Goal: Task Accomplishment & Management: Manage account settings

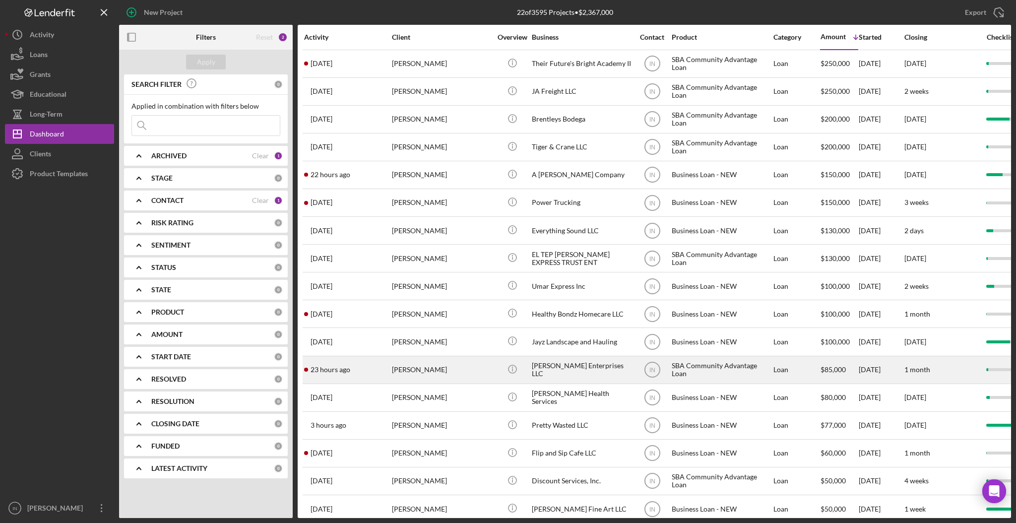
drag, startPoint x: 401, startPoint y: 370, endPoint x: 356, endPoint y: 369, distance: 45.2
click at [356, 369] on div "23 hours ago [PERSON_NAME]" at bounding box center [347, 370] width 87 height 26
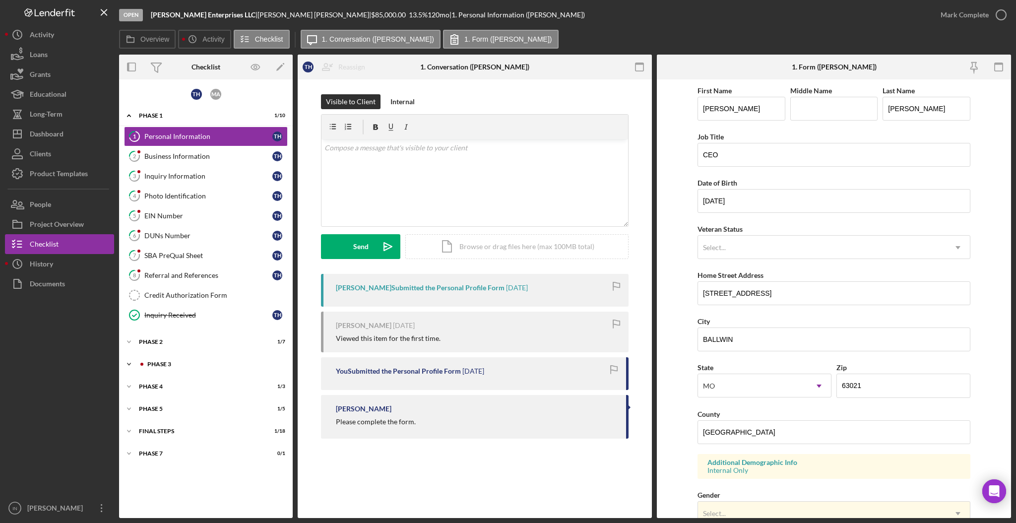
click at [174, 363] on div "Phase 3" at bounding box center [213, 364] width 133 height 6
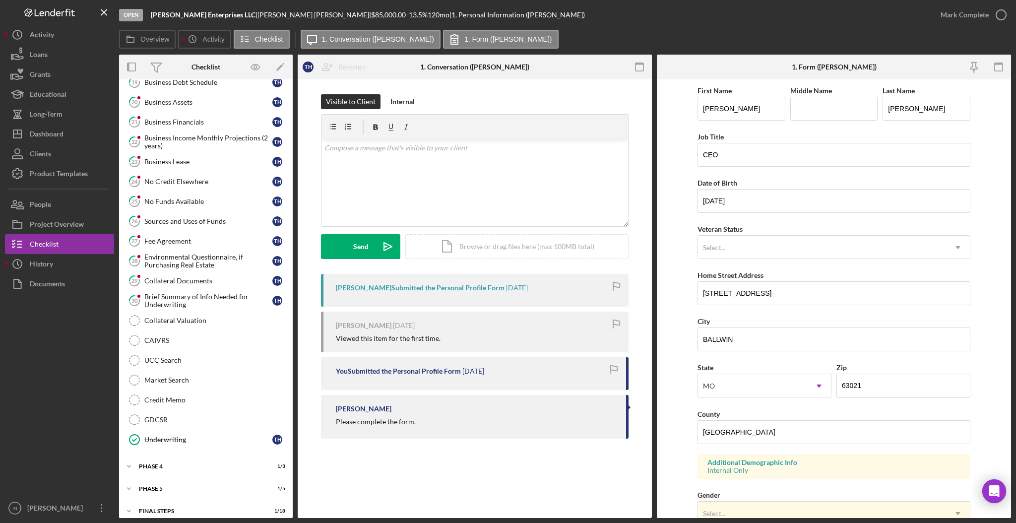
scroll to position [573, 0]
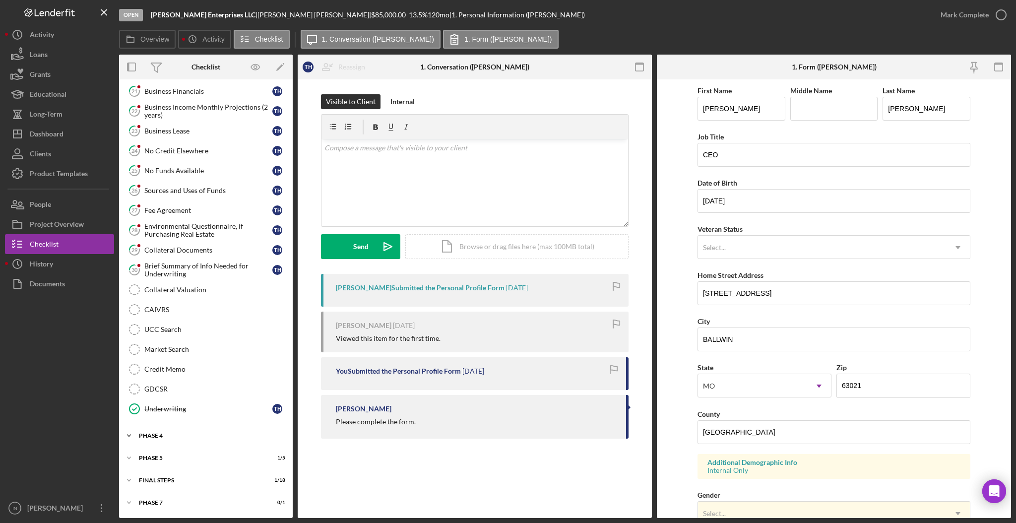
click at [164, 440] on div "Icon/Expander Phase 4 1 / 3" at bounding box center [206, 436] width 174 height 20
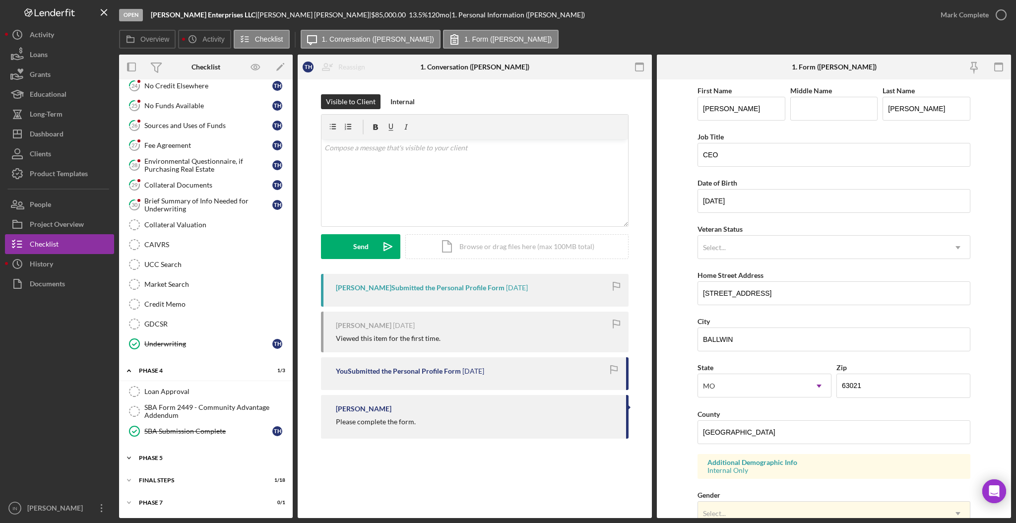
click at [164, 457] on div "Phase 5" at bounding box center [209, 458] width 141 height 6
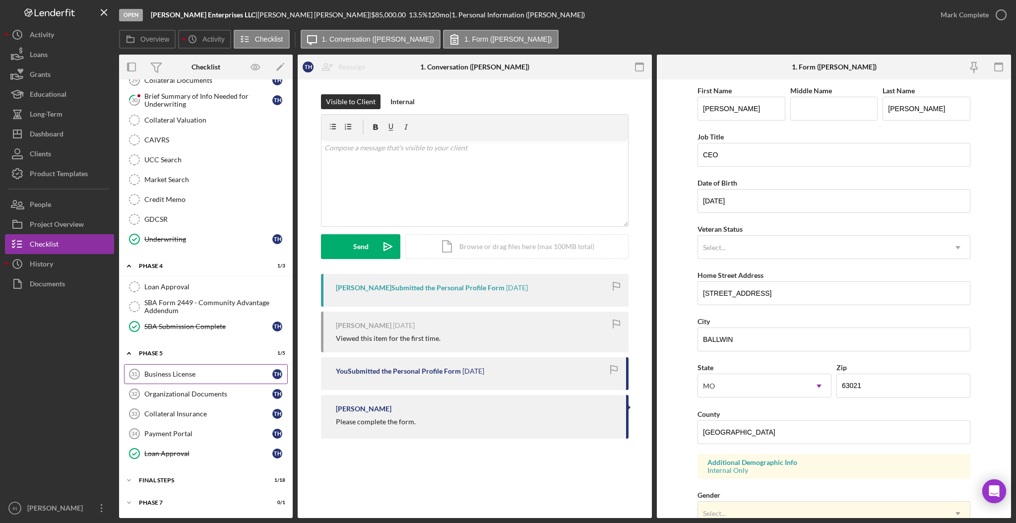
click at [195, 371] on div "Business License" at bounding box center [208, 374] width 128 height 8
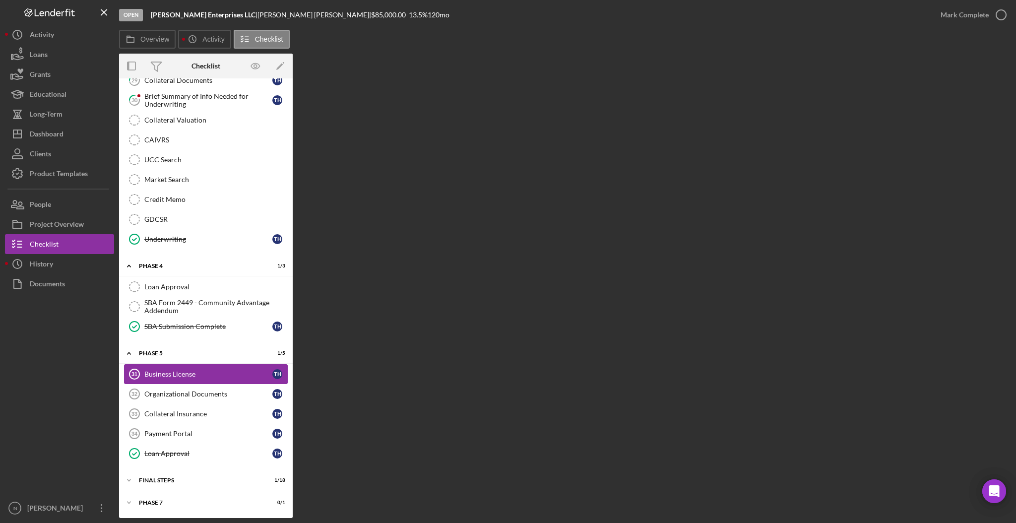
scroll to position [743, 0]
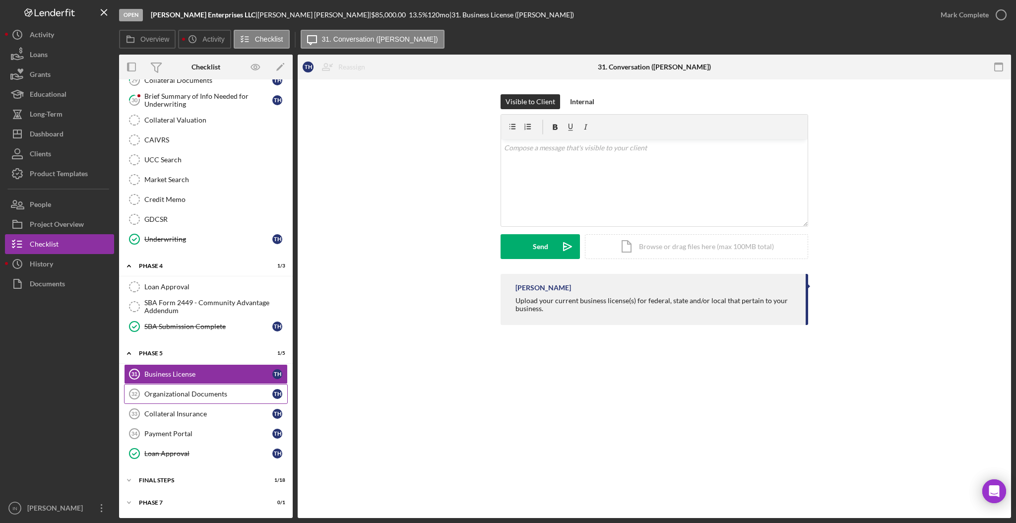
click at [182, 400] on link "Organizational Documents 32 Organizational Documents T H" at bounding box center [206, 394] width 164 height 20
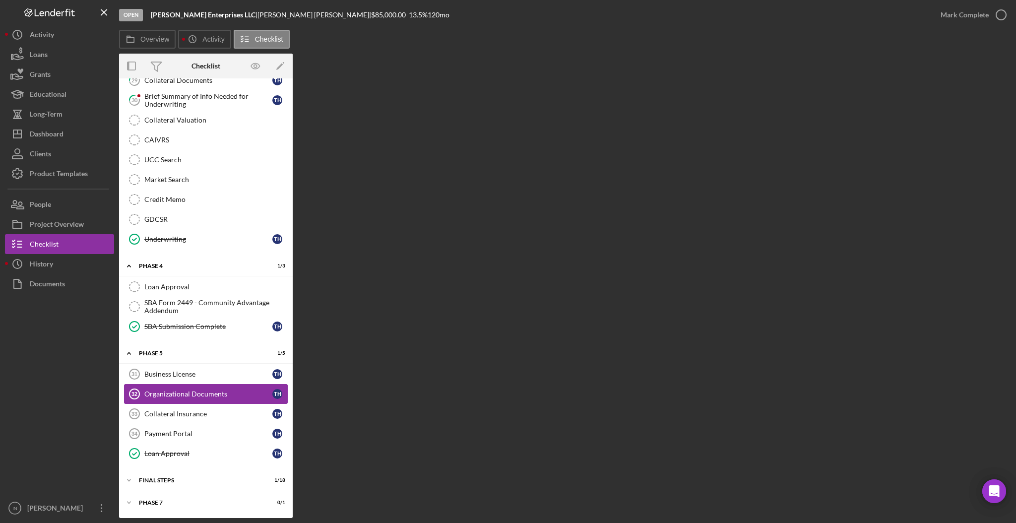
scroll to position [743, 0]
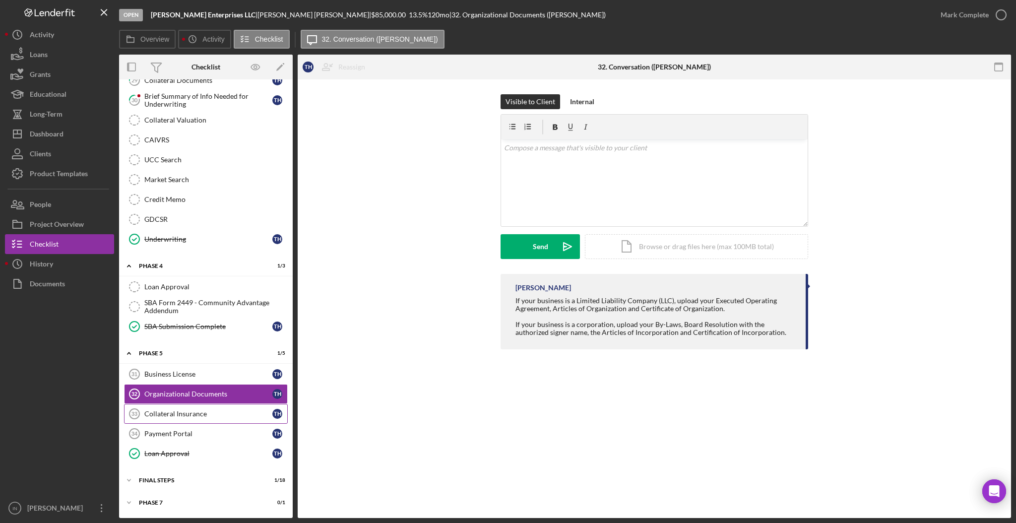
click at [212, 411] on div "Collateral Insurance" at bounding box center [208, 414] width 128 height 8
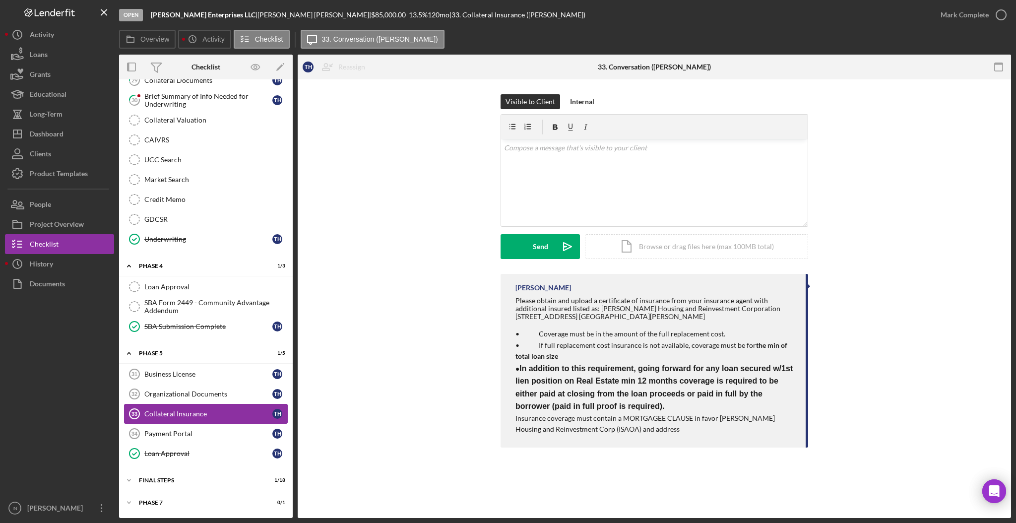
scroll to position [743, 0]
click at [178, 398] on div "Organizational Documents" at bounding box center [208, 394] width 128 height 8
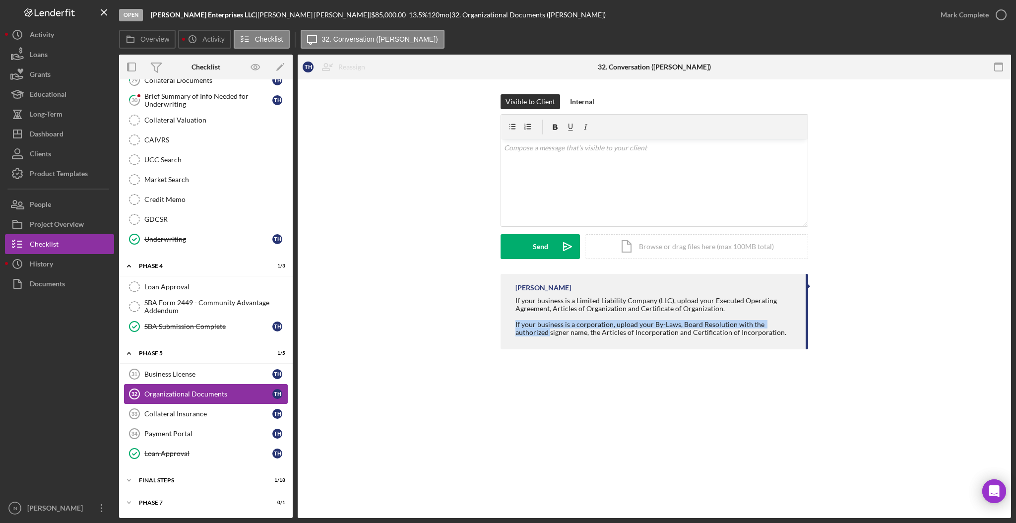
drag, startPoint x: 511, startPoint y: 323, endPoint x: 244, endPoint y: 400, distance: 278.1
click at [244, 400] on div "Overview Internal Workflow Stage Open Icon/Dropdown Arrow Archive (can unarchiv…" at bounding box center [565, 286] width 892 height 463
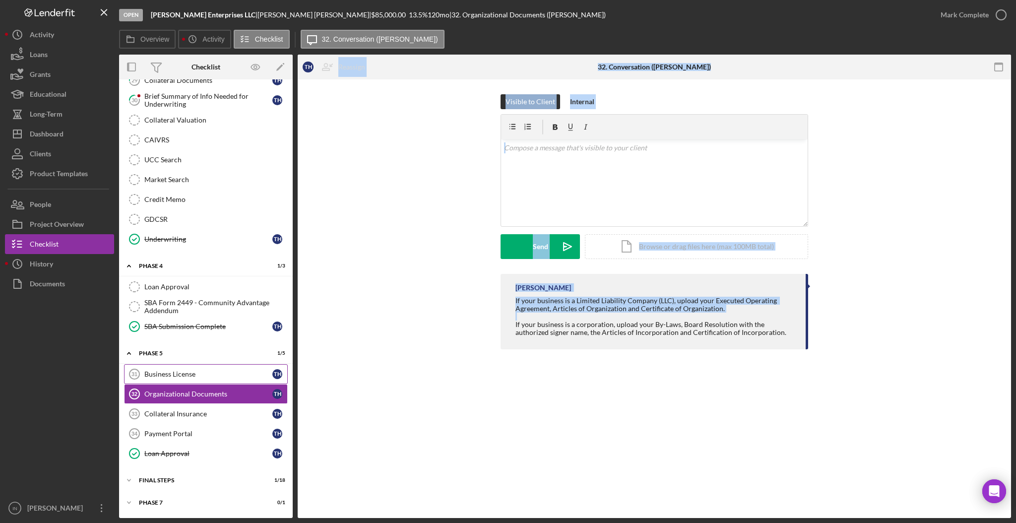
click at [163, 376] on div "Business License" at bounding box center [208, 374] width 128 height 8
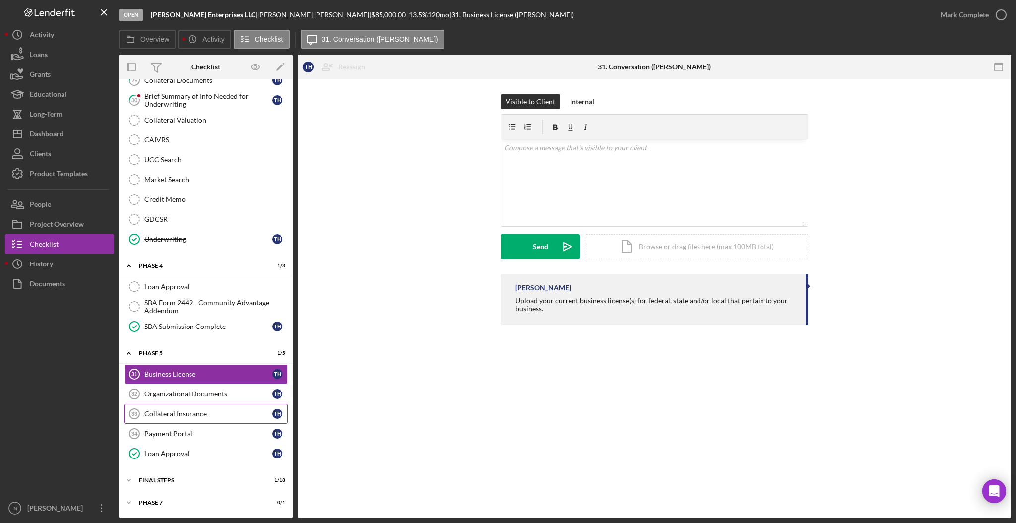
click at [197, 422] on link "Collateral Insurance 33 Collateral Insurance T H" at bounding box center [206, 414] width 164 height 20
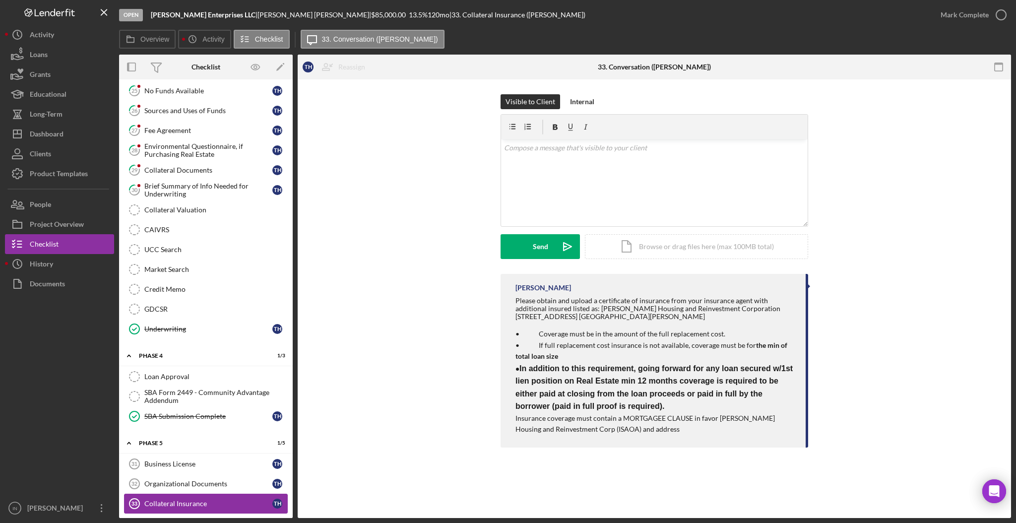
scroll to position [651, 0]
click at [183, 163] on link "29 Collateral Documents T H" at bounding box center [206, 171] width 164 height 20
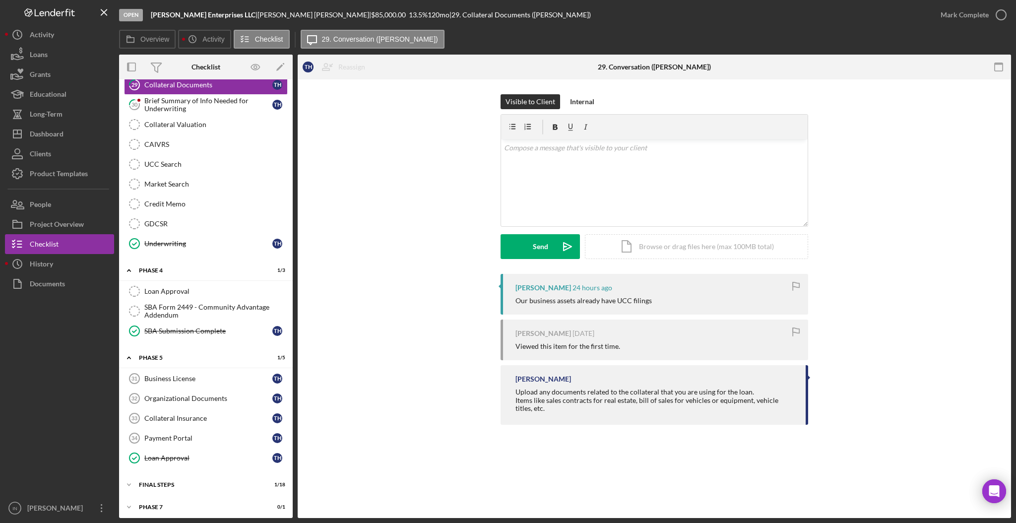
scroll to position [743, 0]
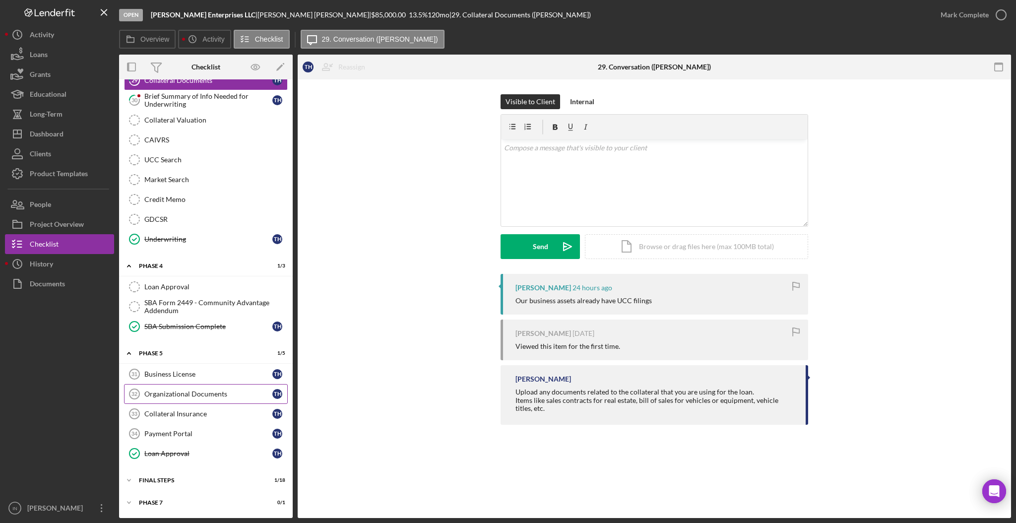
click at [173, 392] on div "Organizational Documents" at bounding box center [208, 394] width 128 height 8
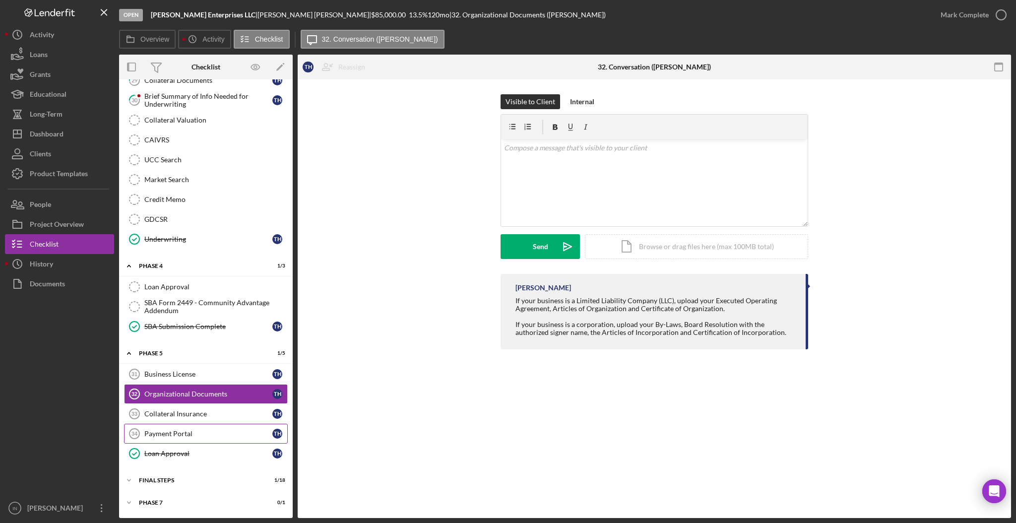
click at [175, 436] on div "Payment Portal" at bounding box center [208, 434] width 128 height 8
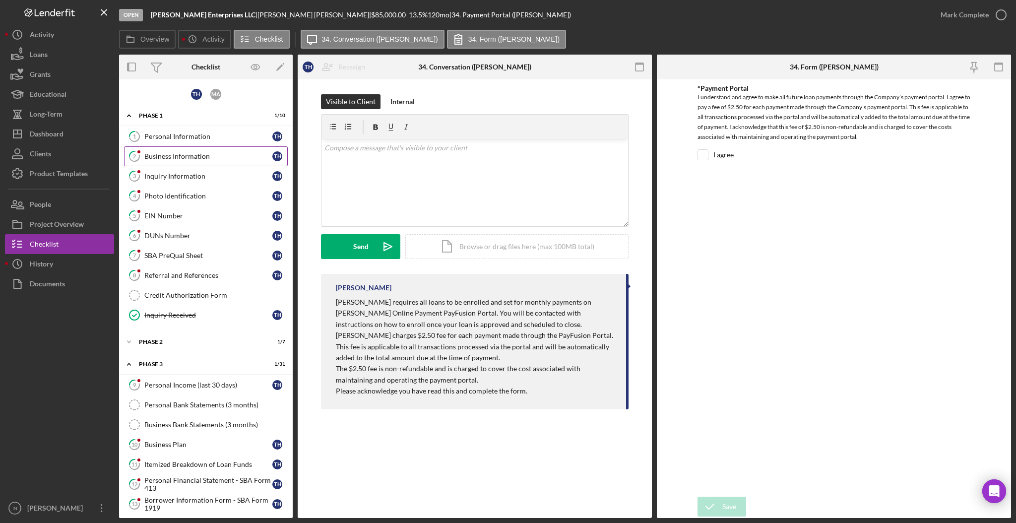
click at [162, 155] on div "Business Information" at bounding box center [208, 156] width 128 height 8
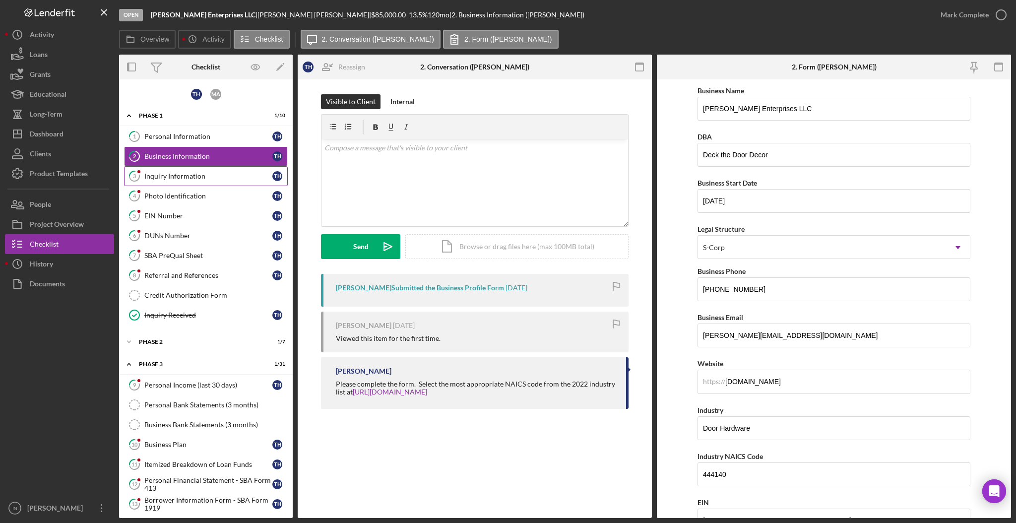
click at [168, 174] on div "Inquiry Information" at bounding box center [208, 176] width 128 height 8
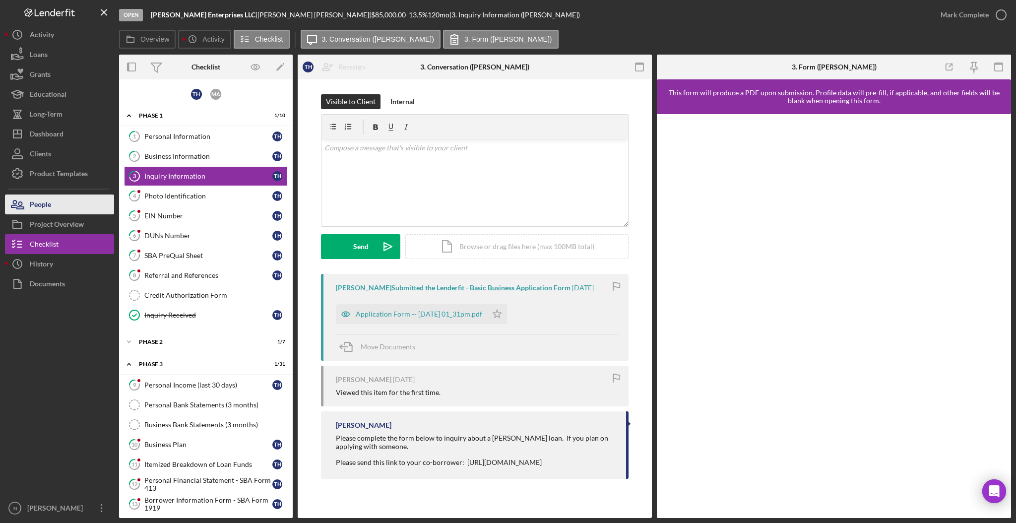
drag, startPoint x: 68, startPoint y: 227, endPoint x: 41, endPoint y: 204, distance: 35.2
click at [41, 204] on div "People" at bounding box center [40, 206] width 21 height 22
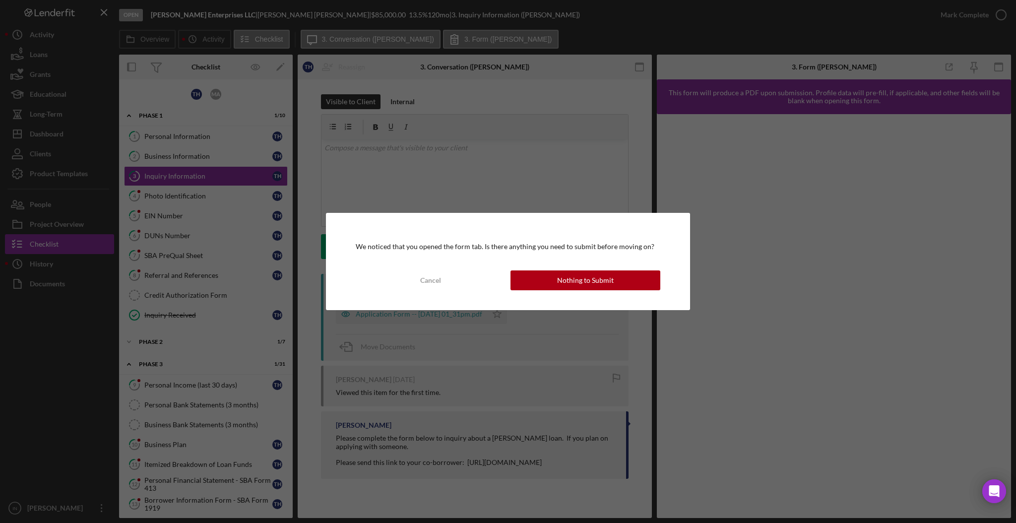
click at [41, 204] on div "We noticed that you opened the form tab. Is there anything you need to submit b…" at bounding box center [508, 261] width 1016 height 523
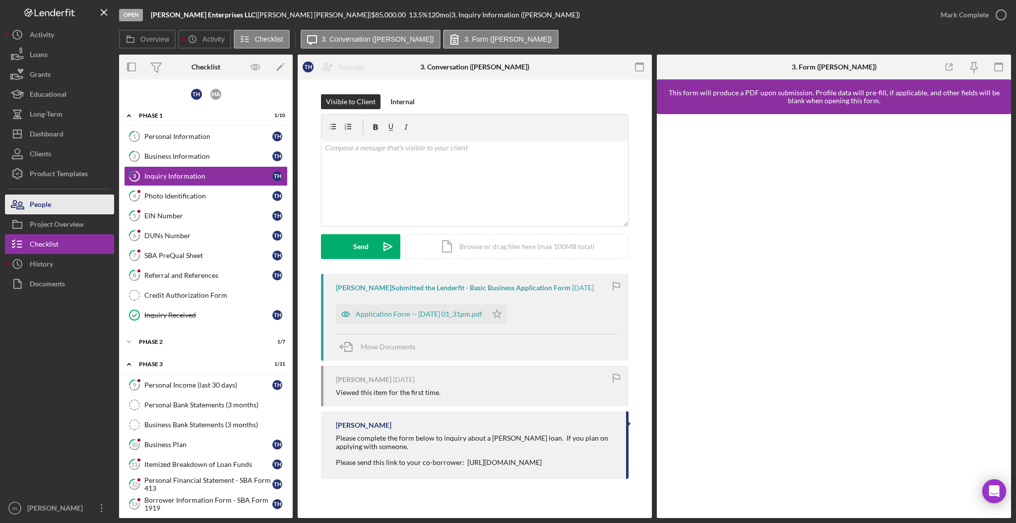
click at [51, 205] on button "People" at bounding box center [59, 205] width 109 height 20
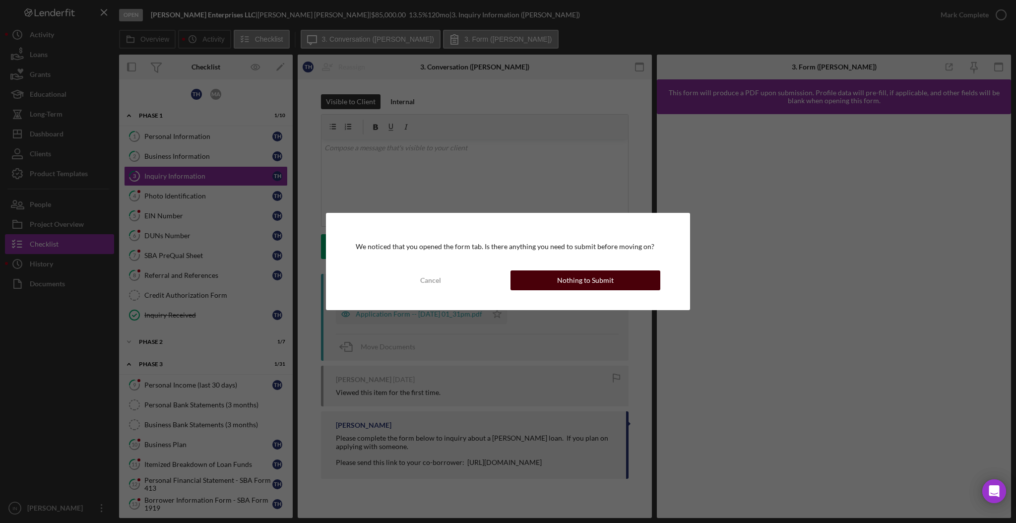
click at [558, 281] on button "Nothing to Submit" at bounding box center [586, 280] width 150 height 20
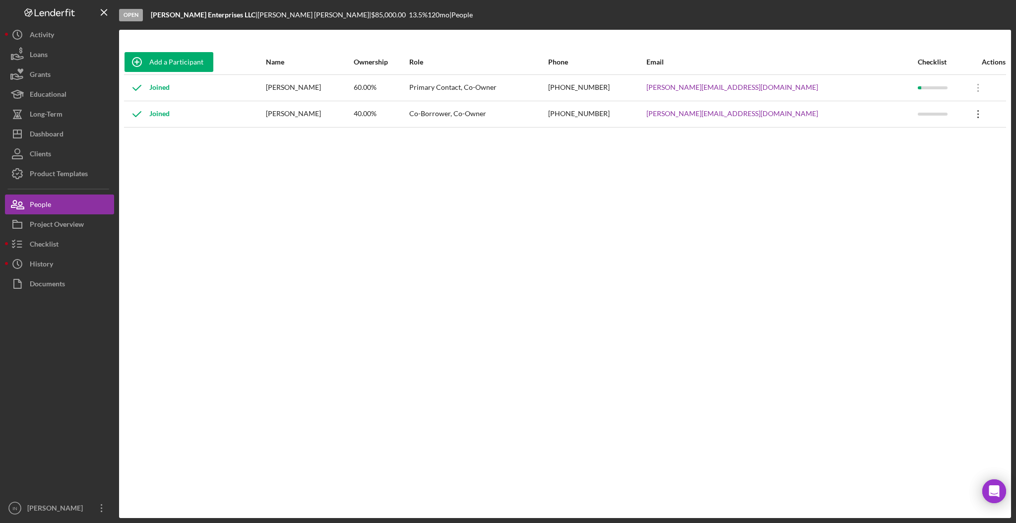
click at [967, 117] on icon "Icon/Overflow" at bounding box center [978, 114] width 25 height 25
drag, startPoint x: 535, startPoint y: 335, endPoint x: 259, endPoint y: 233, distance: 294.2
drag, startPoint x: 259, startPoint y: 233, endPoint x: 203, endPoint y: 191, distance: 70.2
click at [203, 191] on div "Add a Participant Name Ownership Role Phone Email Checklist Actions Joined [PER…" at bounding box center [565, 274] width 892 height 449
click at [55, 131] on div "Dashboard" at bounding box center [47, 135] width 34 height 22
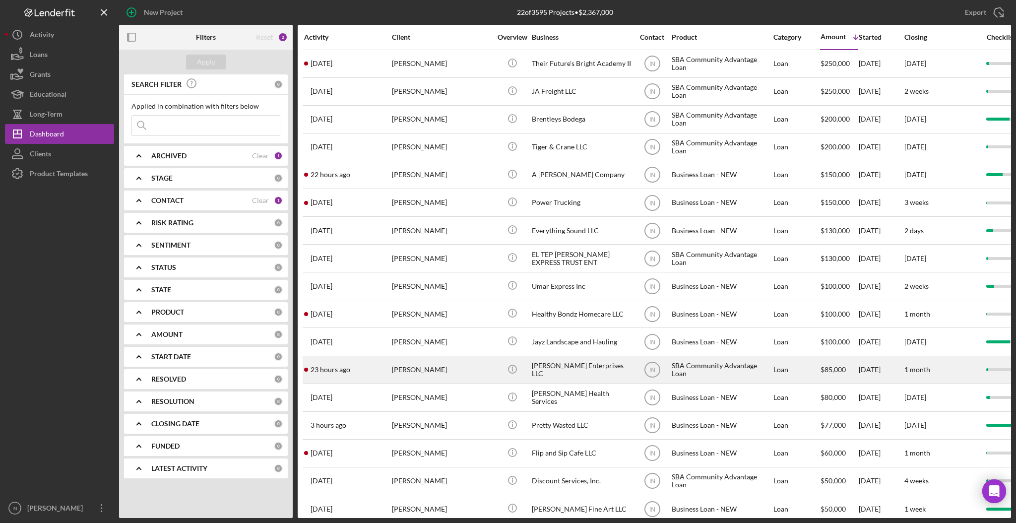
click at [434, 370] on div "[PERSON_NAME]" at bounding box center [441, 370] width 99 height 26
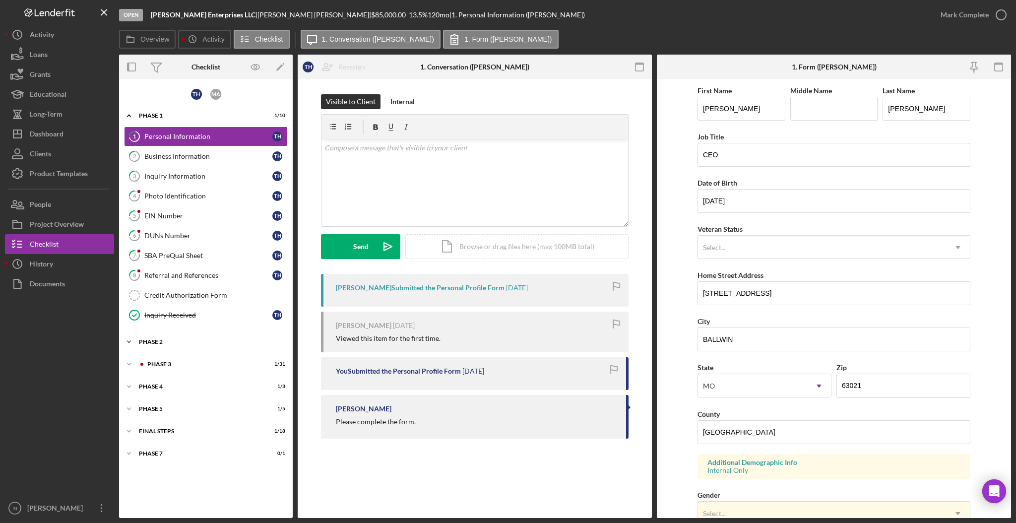
click at [205, 339] on div "Phase 2" at bounding box center [209, 342] width 141 height 6
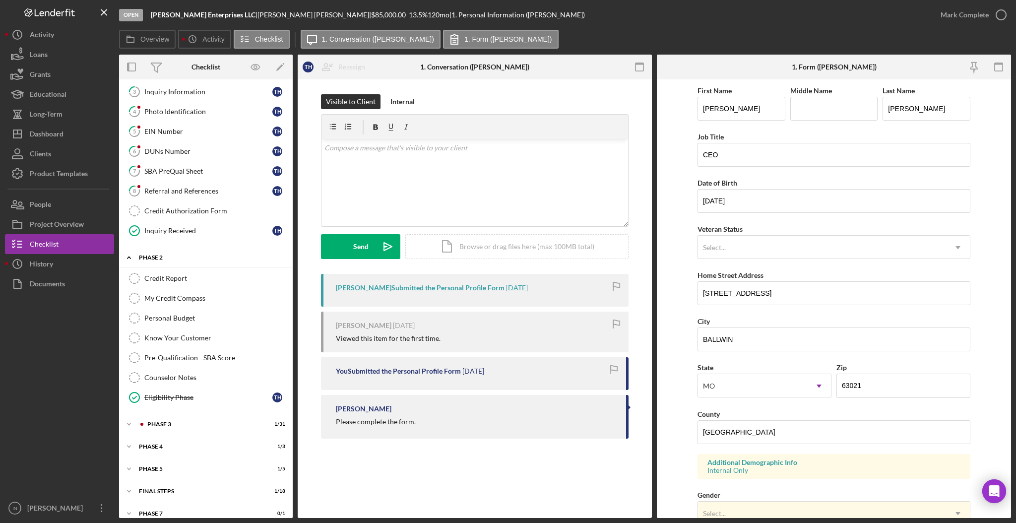
scroll to position [94, 0]
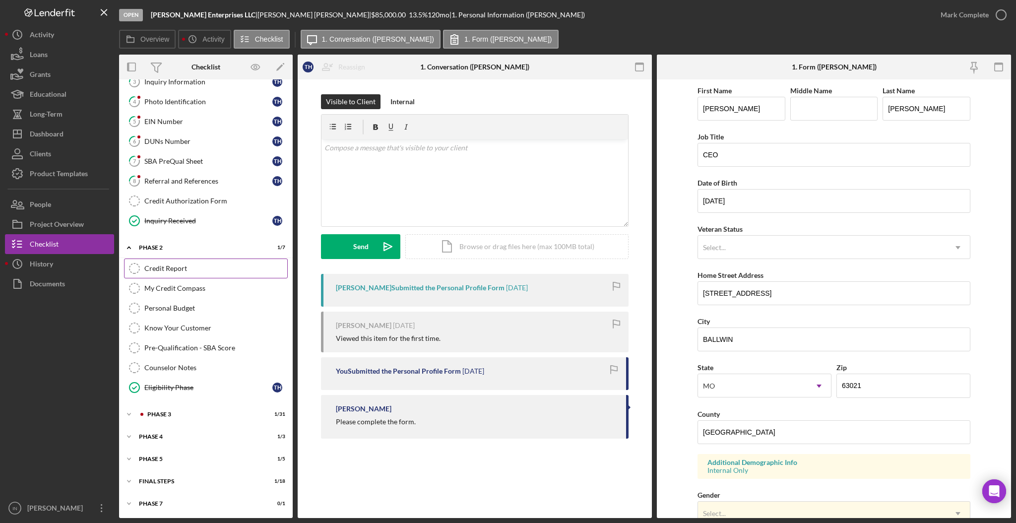
click at [171, 262] on link "Credit Report Credit Report" at bounding box center [206, 269] width 164 height 20
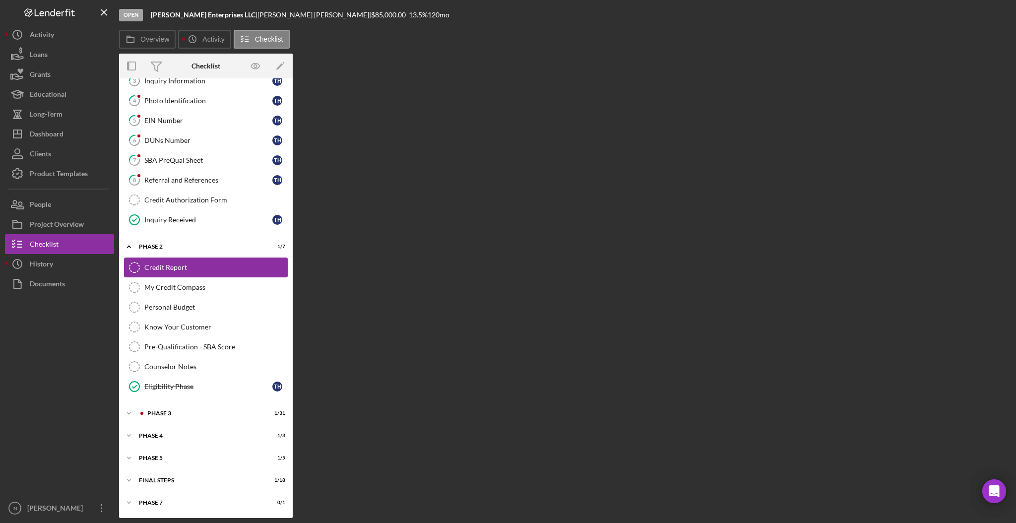
scroll to position [94, 0]
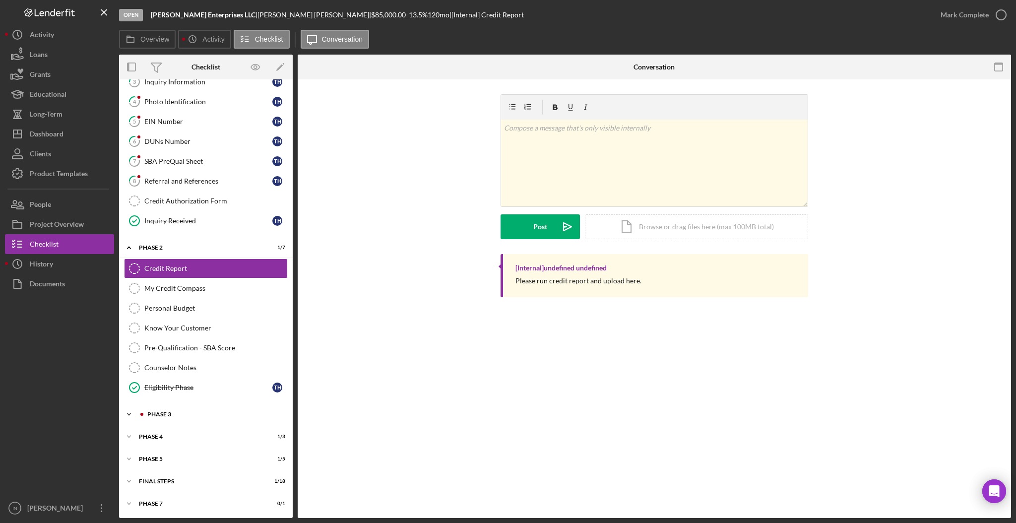
click at [202, 411] on div "Phase 3" at bounding box center [213, 414] width 133 height 6
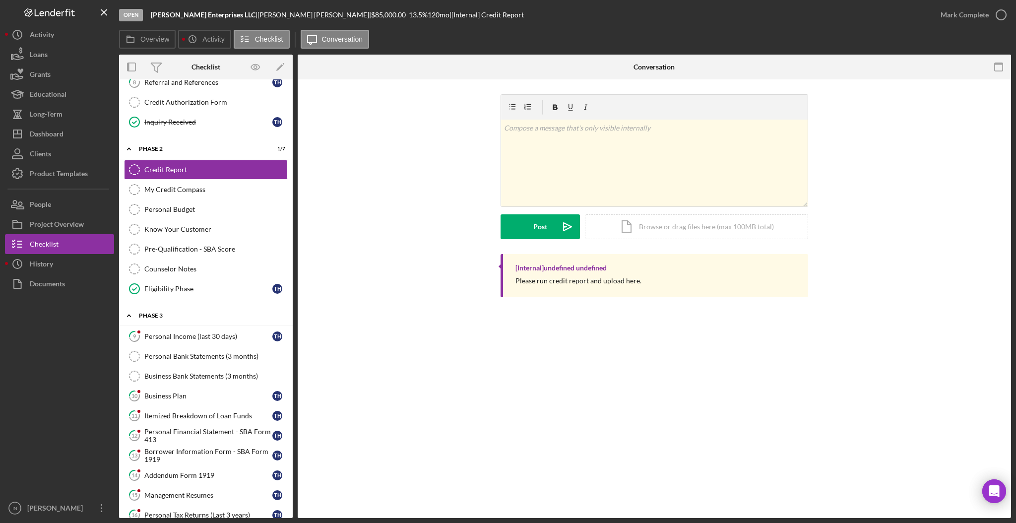
scroll to position [193, 0]
click at [205, 338] on div "Personal Income (last 30 days)" at bounding box center [208, 337] width 128 height 8
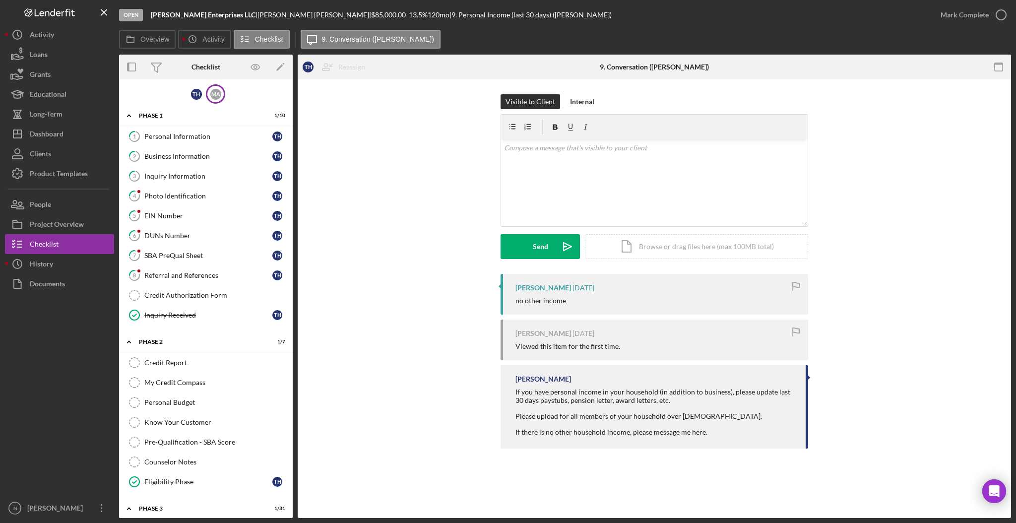
click at [221, 93] on div "M A" at bounding box center [215, 93] width 19 height 19
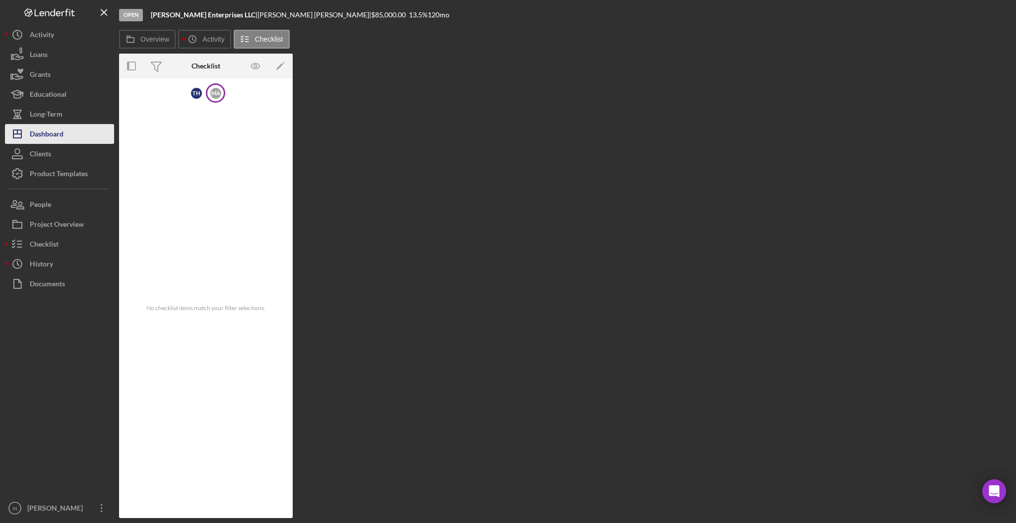
click at [49, 136] on div "Dashboard" at bounding box center [47, 135] width 34 height 22
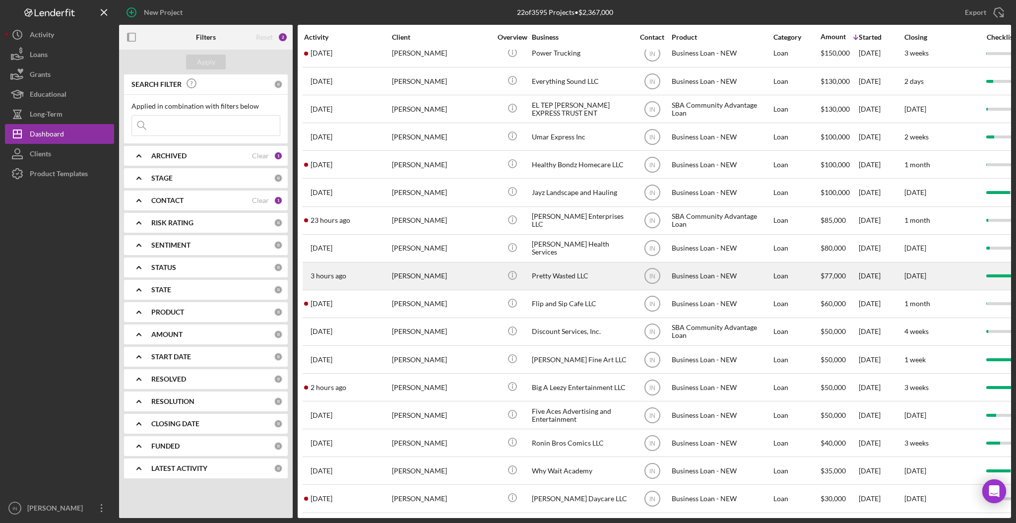
scroll to position [161, 0]
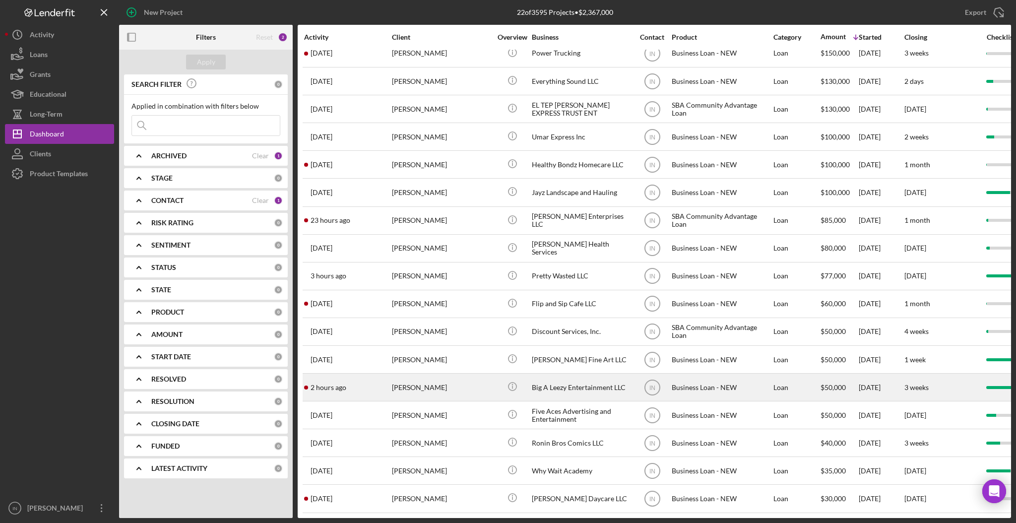
click at [415, 374] on div "[PERSON_NAME]" at bounding box center [441, 387] width 99 height 26
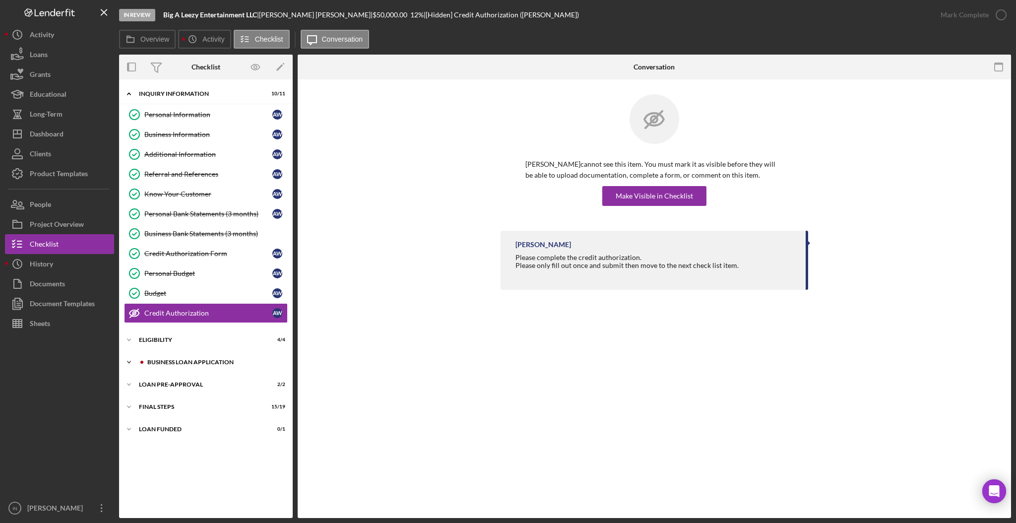
click at [200, 363] on div "BUSINESS LOAN APPLICATION" at bounding box center [213, 362] width 133 height 6
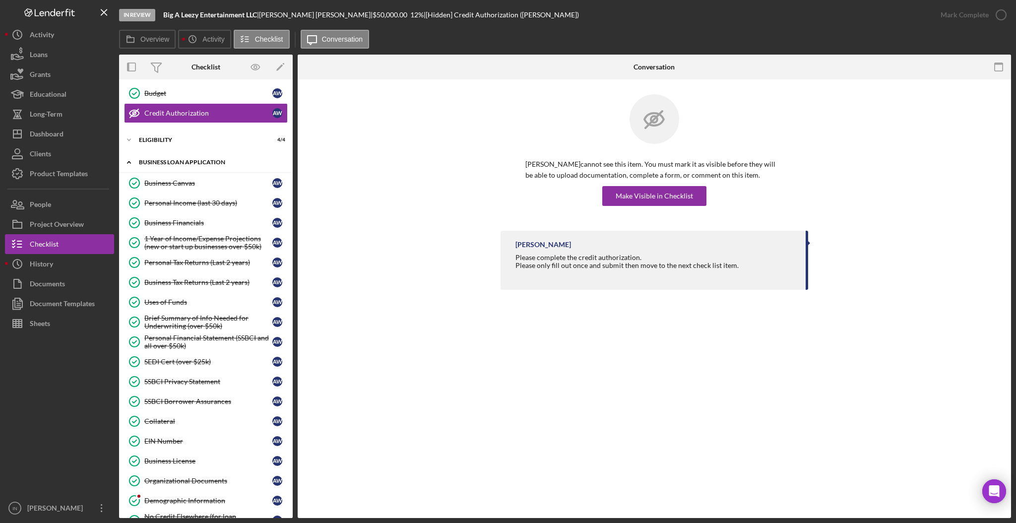
scroll to position [199, 0]
click at [188, 202] on div "Personal Income (last 30 days)" at bounding box center [208, 203] width 128 height 8
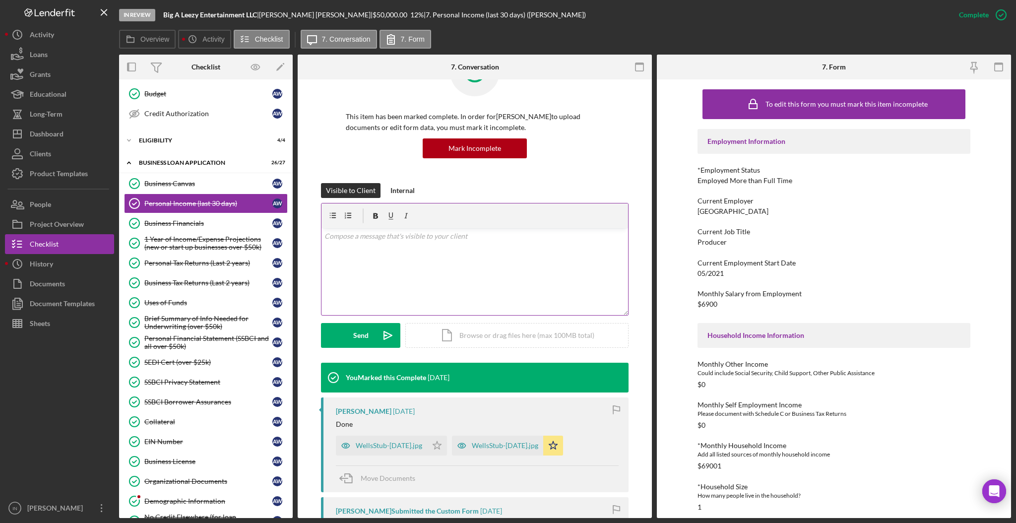
scroll to position [50, 0]
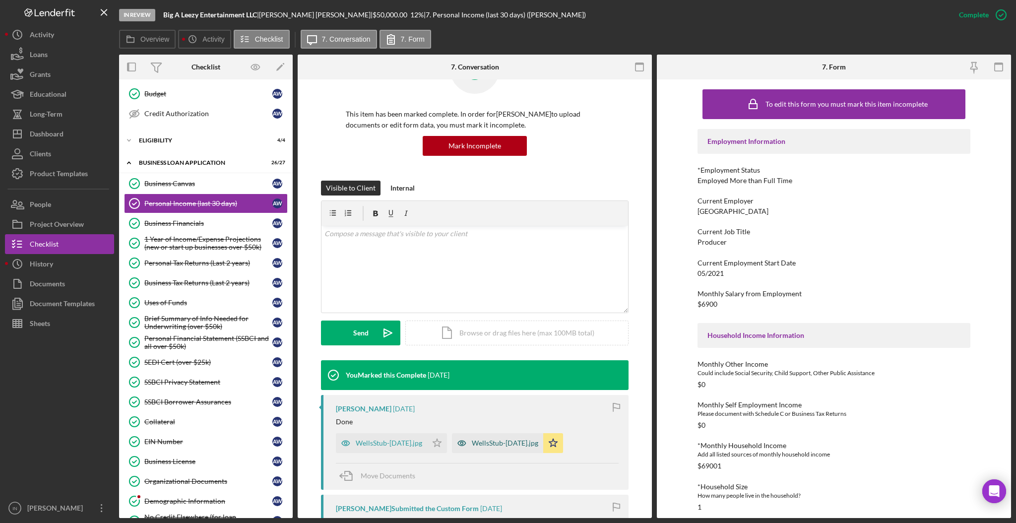
click at [488, 449] on div "WellsStub-[DATE].jpg" at bounding box center [497, 443] width 91 height 20
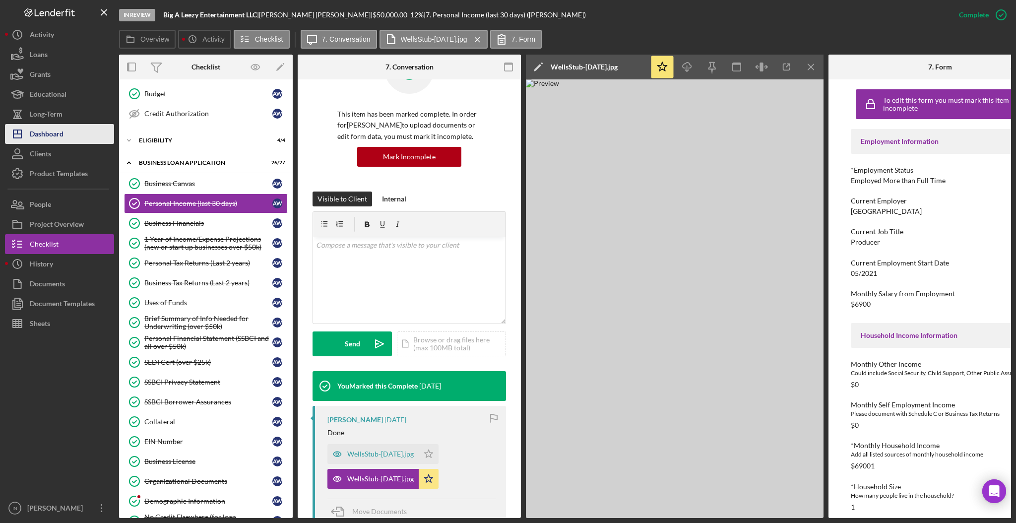
click at [54, 130] on div "Dashboard" at bounding box center [47, 135] width 34 height 22
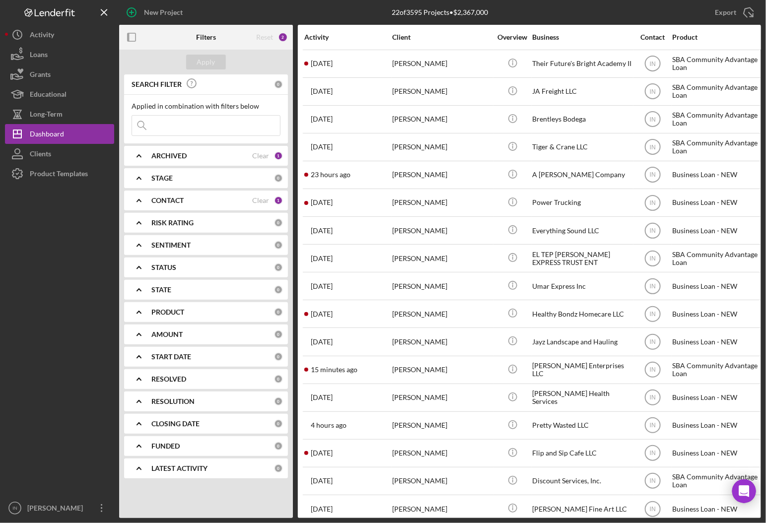
click at [189, 125] on input at bounding box center [206, 126] width 148 height 20
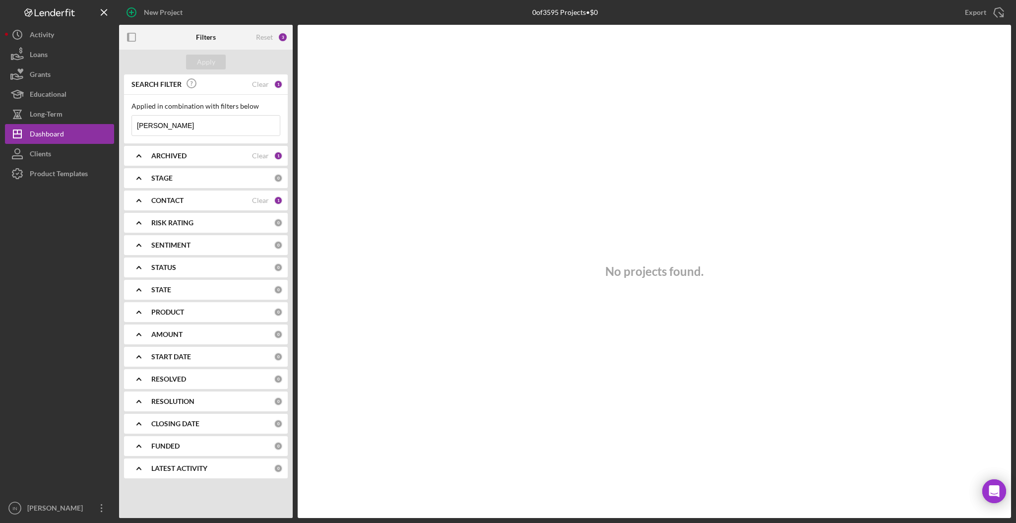
click at [203, 123] on input "[PERSON_NAME]" at bounding box center [206, 126] width 148 height 20
type input "[PERSON_NAME]"
click at [179, 130] on input "[PERSON_NAME]" at bounding box center [206, 126] width 148 height 20
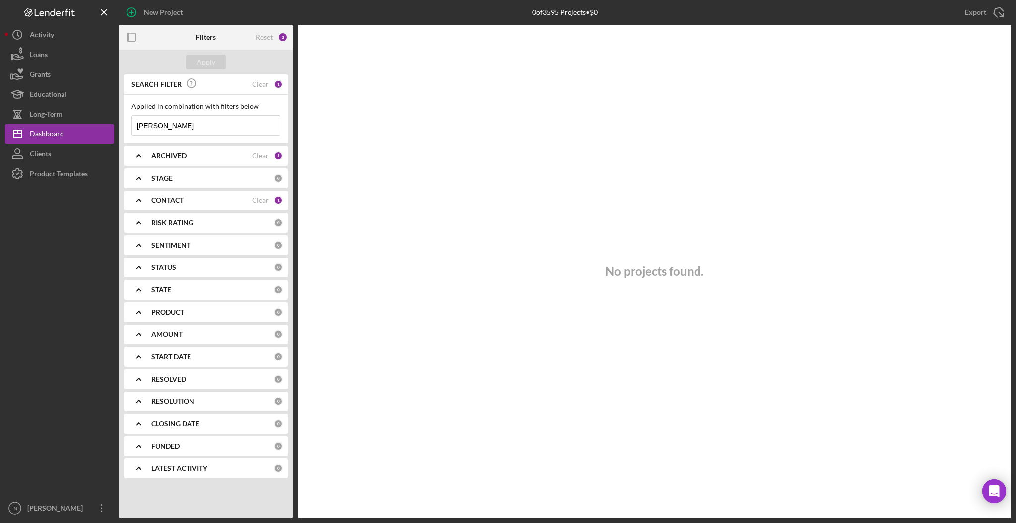
click at [179, 130] on input "[PERSON_NAME]" at bounding box center [206, 126] width 148 height 20
click at [215, 61] on button "Apply" at bounding box center [206, 62] width 40 height 15
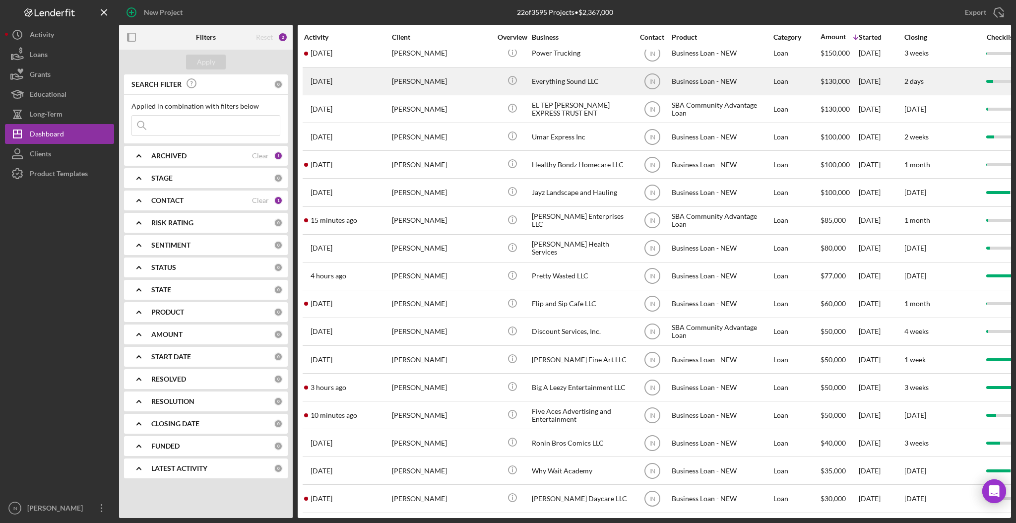
scroll to position [161, 0]
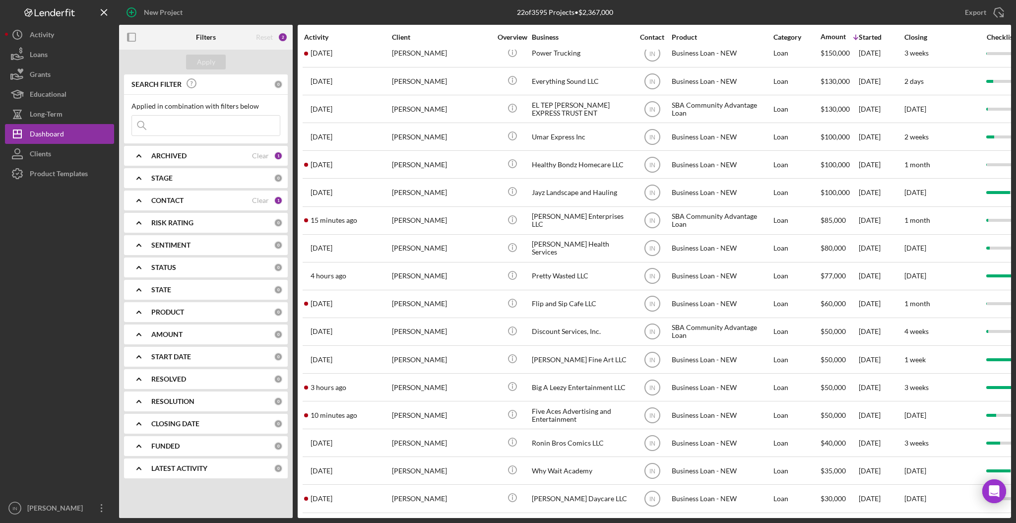
click at [204, 156] on div "ARCHIVED" at bounding box center [201, 156] width 101 height 8
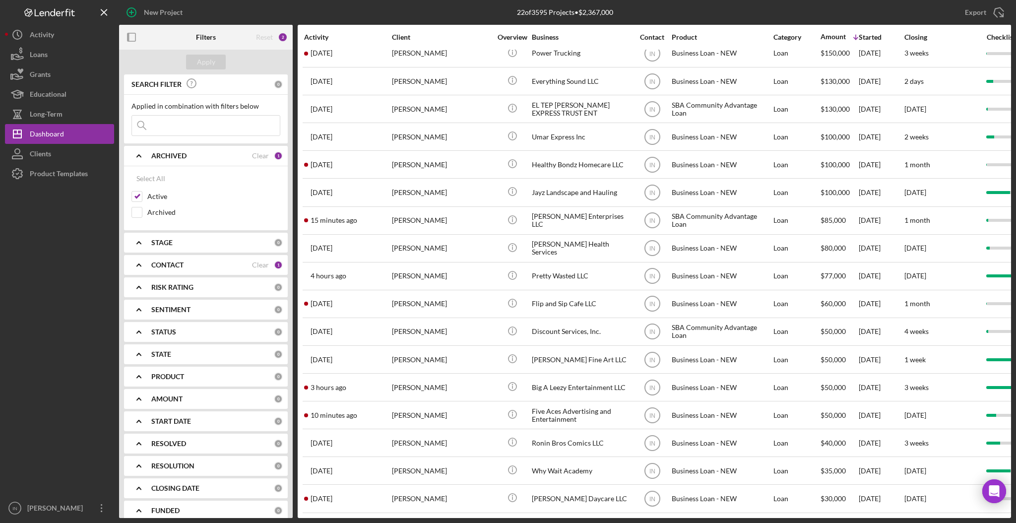
click at [187, 266] on div "CONTACT" at bounding box center [201, 265] width 101 height 8
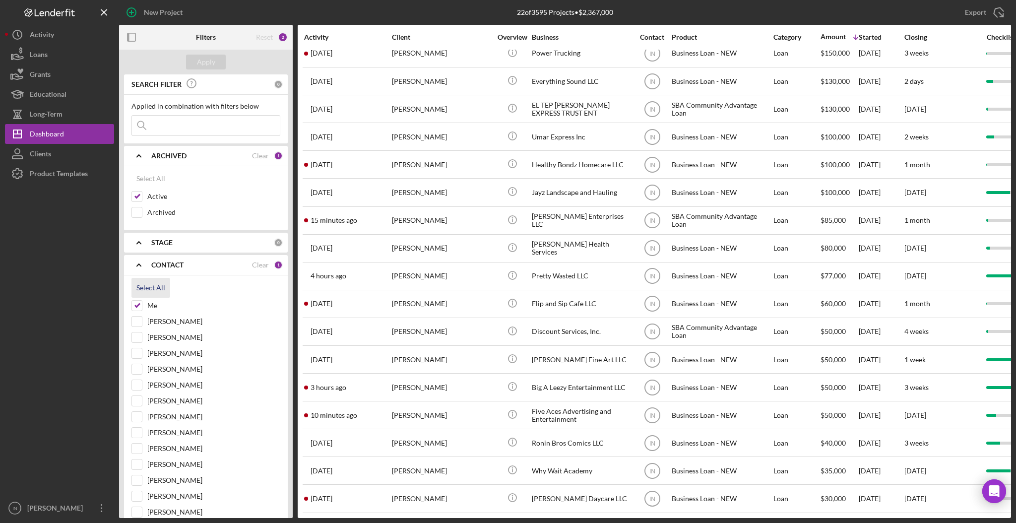
click at [157, 284] on div "Select All" at bounding box center [150, 288] width 29 height 20
checkbox input "true"
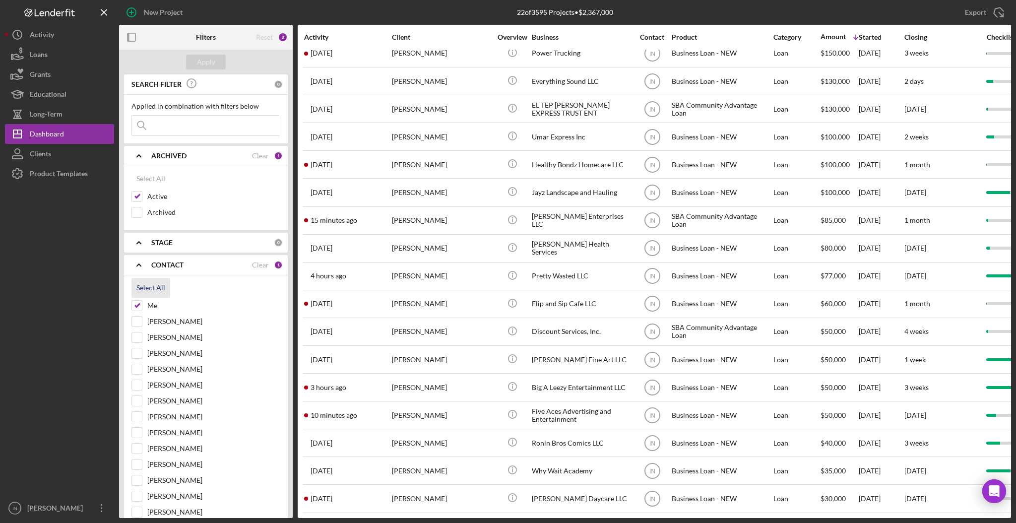
checkbox input "true"
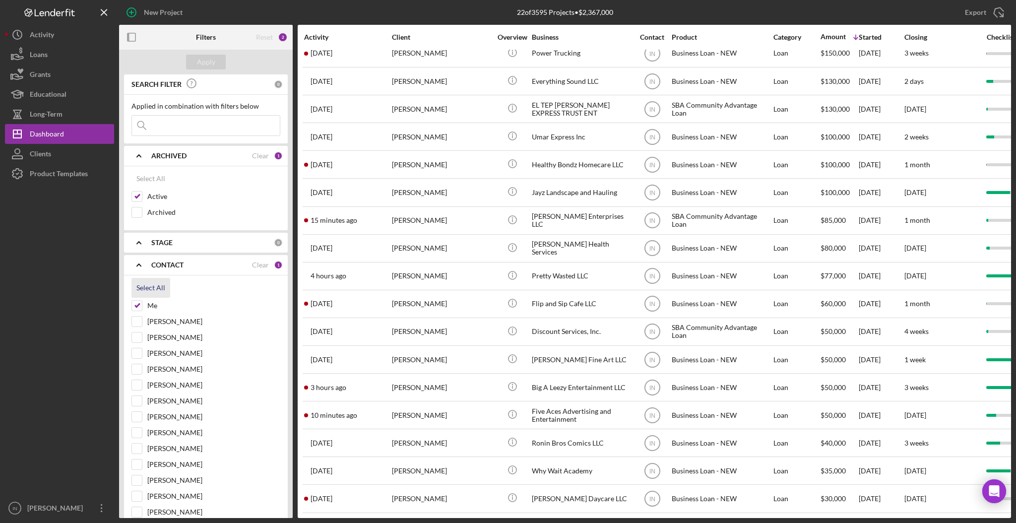
checkbox input "true"
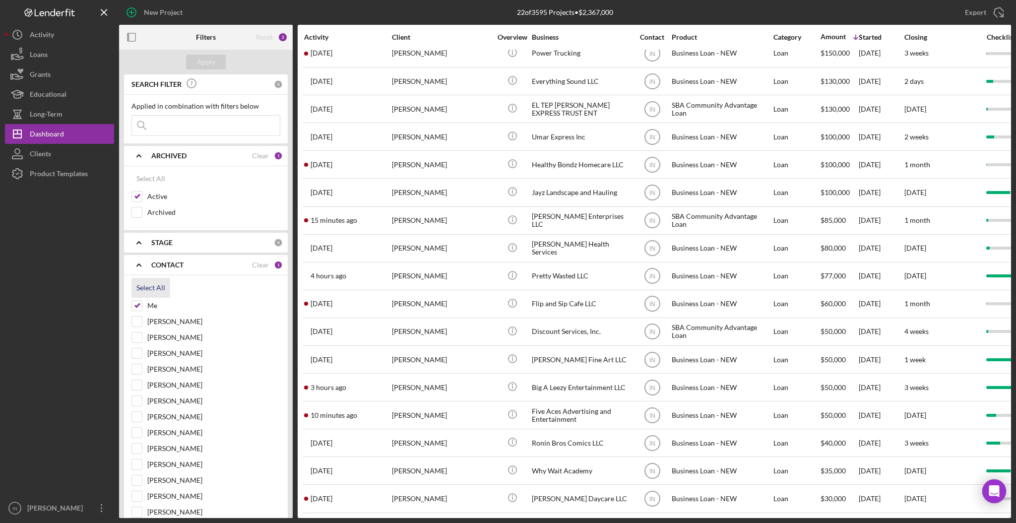
checkbox input "true"
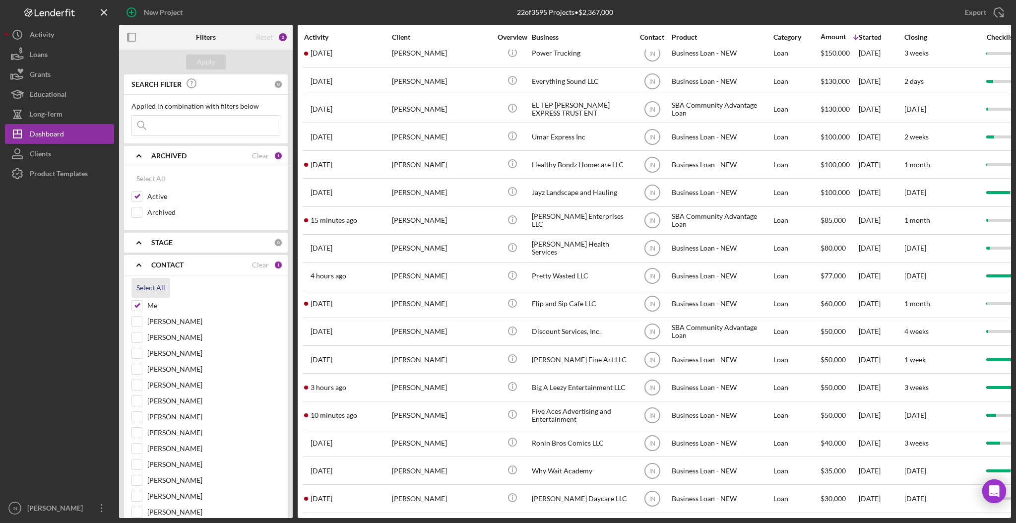
checkbox input "true"
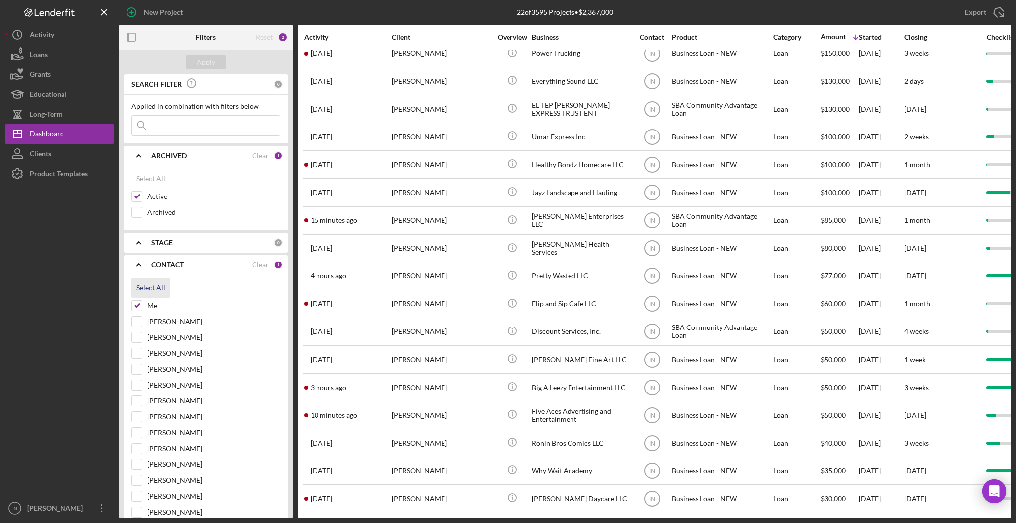
checkbox input "true"
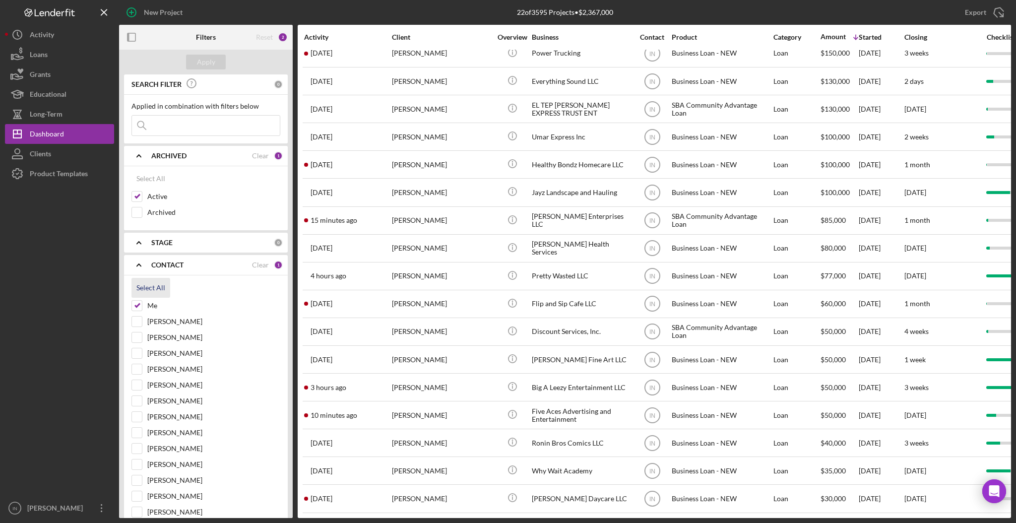
checkbox input "true"
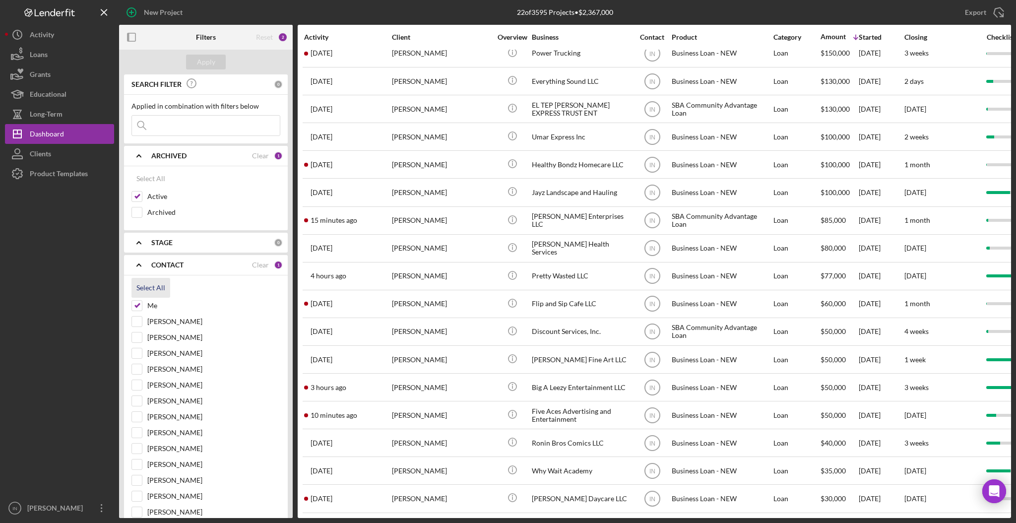
checkbox input "true"
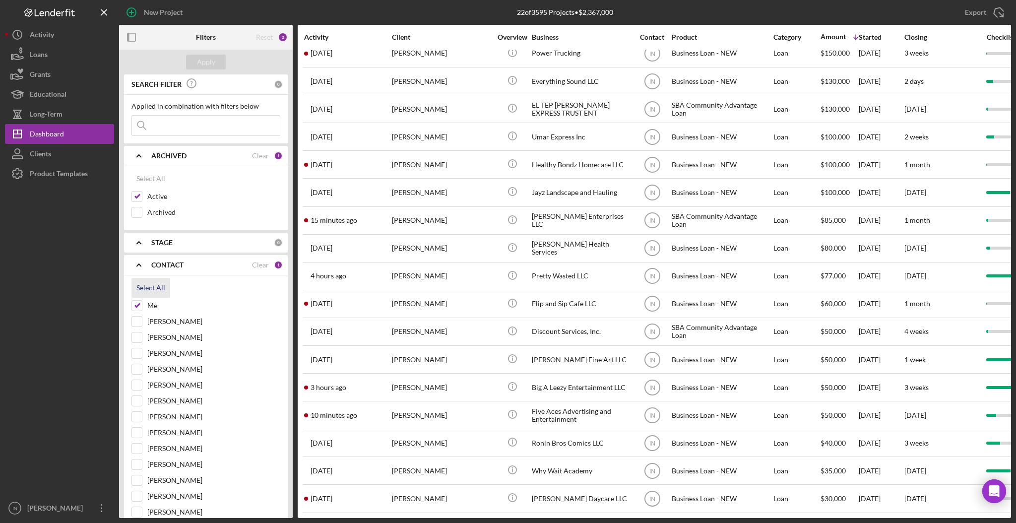
checkbox input "true"
click at [194, 126] on input at bounding box center [206, 126] width 148 height 20
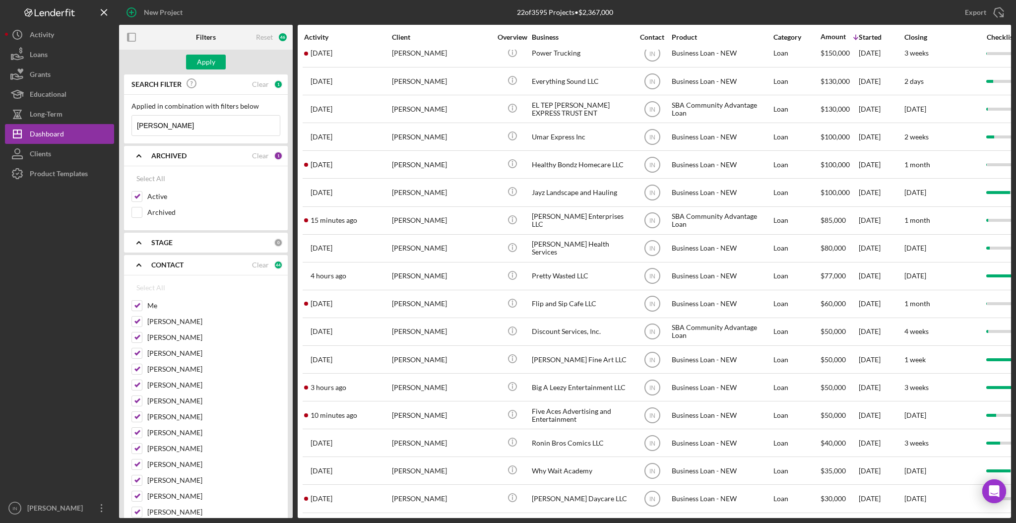
type input "[PERSON_NAME]"
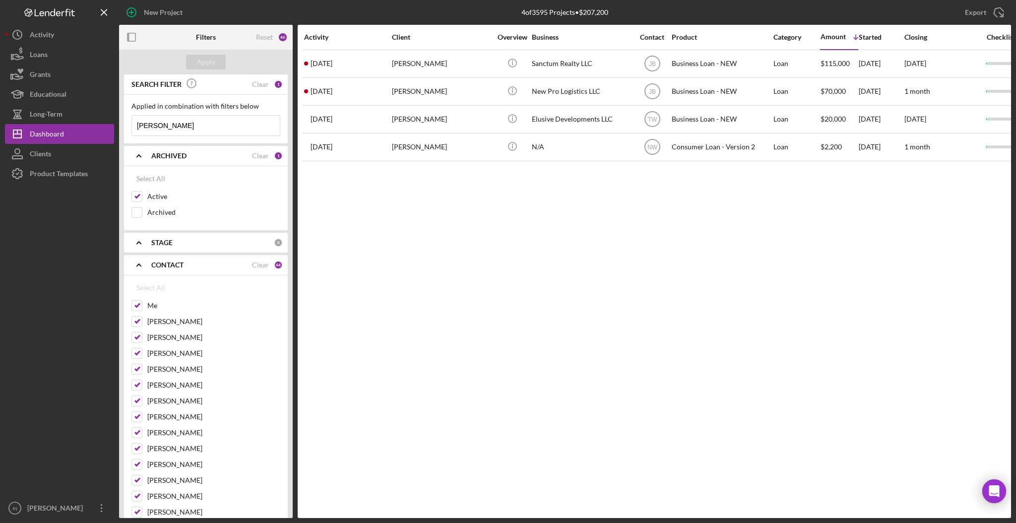
scroll to position [0, 0]
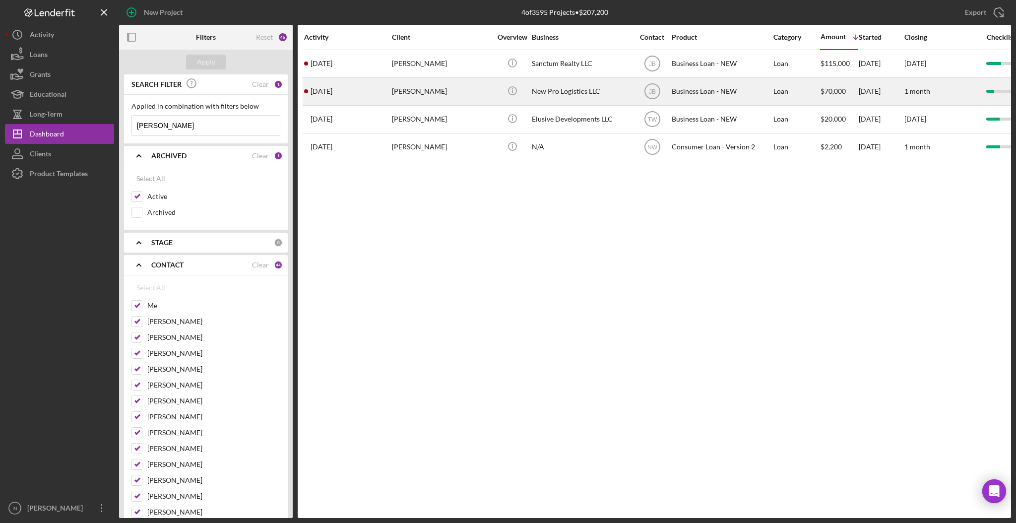
click at [412, 88] on div "[PERSON_NAME]" at bounding box center [441, 91] width 99 height 26
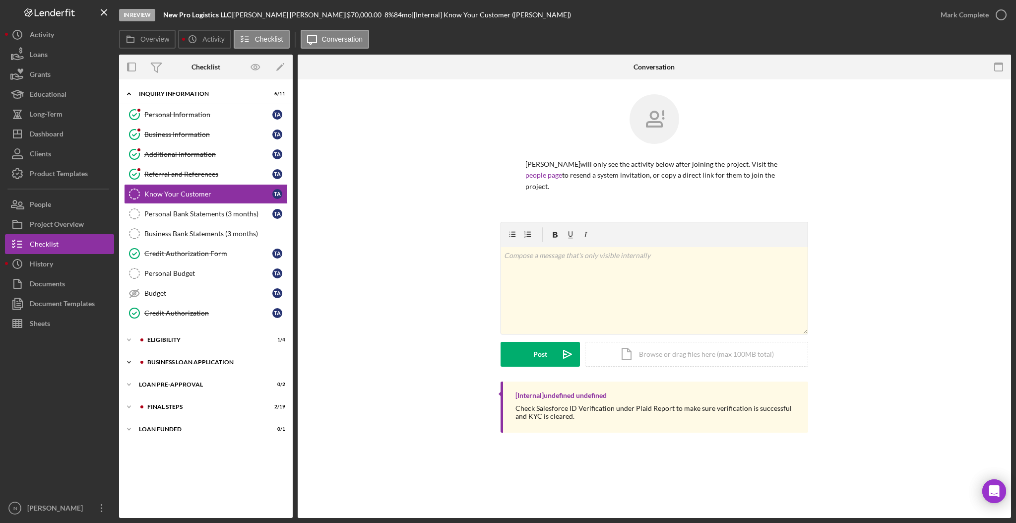
click at [196, 363] on div "BUSINESS LOAN APPLICATION" at bounding box center [213, 362] width 133 height 6
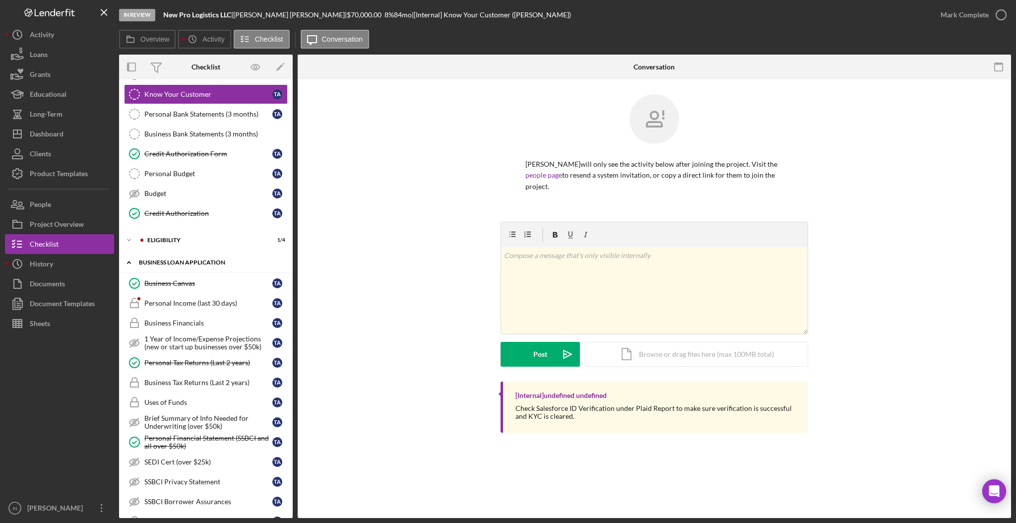
scroll to position [105, 0]
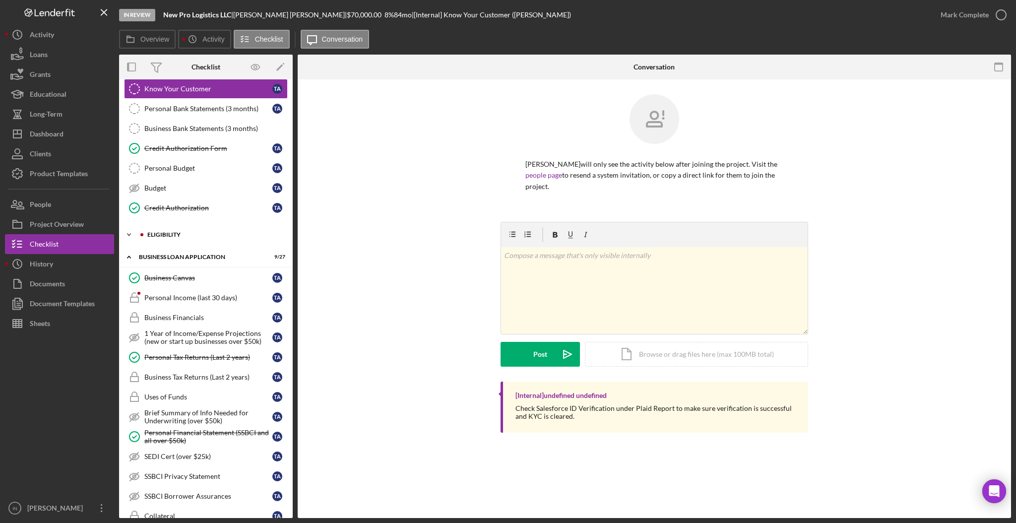
click at [193, 235] on div "ELIGIBILITY" at bounding box center [213, 235] width 133 height 6
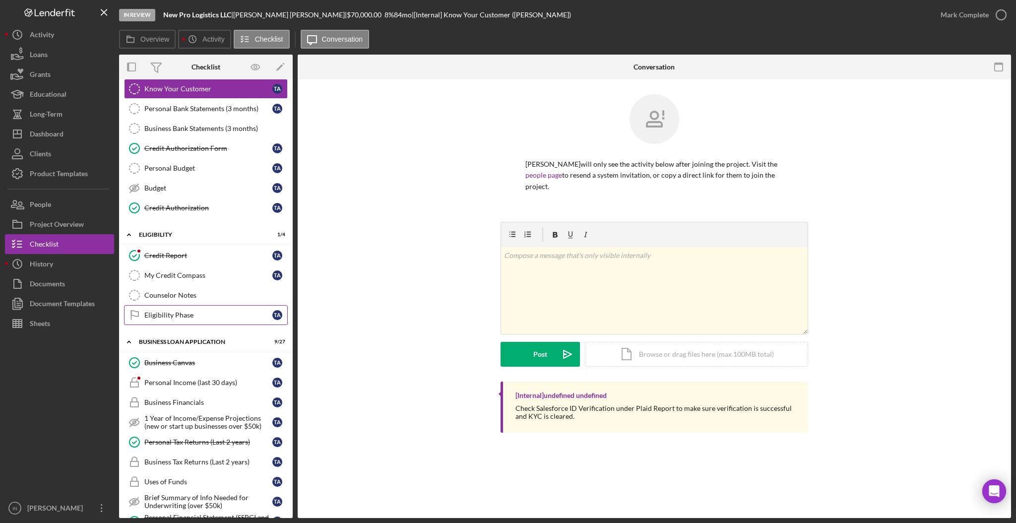
click at [182, 314] on div "Eligibility Phase" at bounding box center [208, 315] width 128 height 8
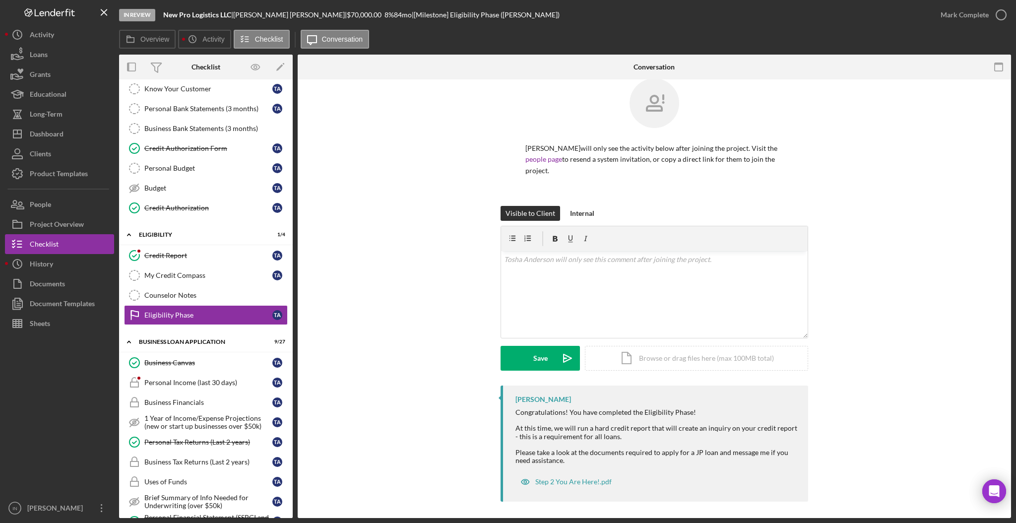
scroll to position [19, 0]
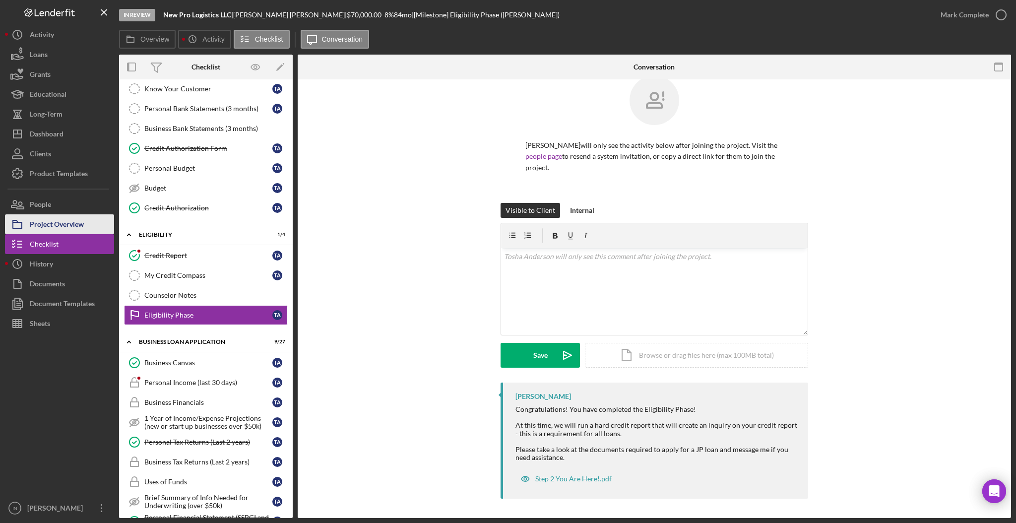
click at [50, 219] on div "Project Overview" at bounding box center [57, 225] width 54 height 22
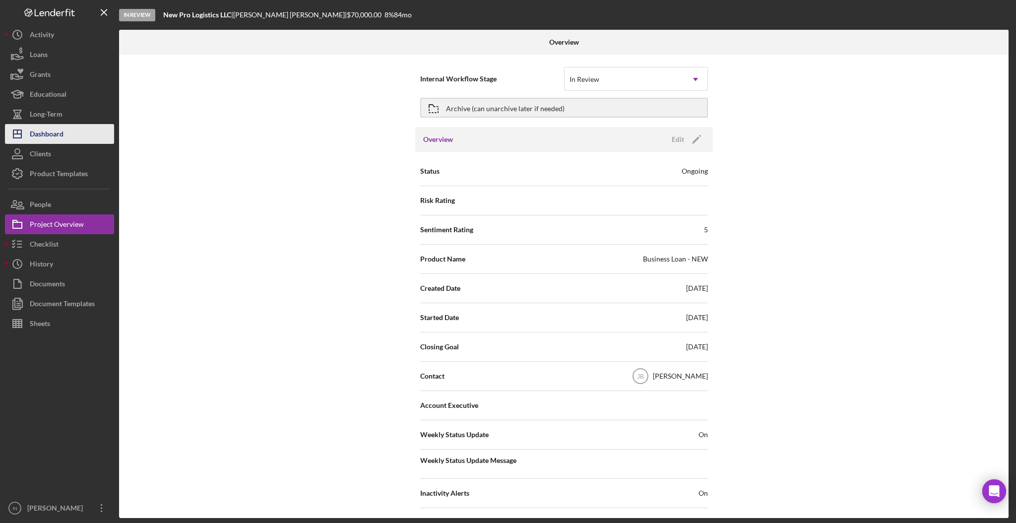
click at [49, 132] on div "Dashboard" at bounding box center [47, 135] width 34 height 22
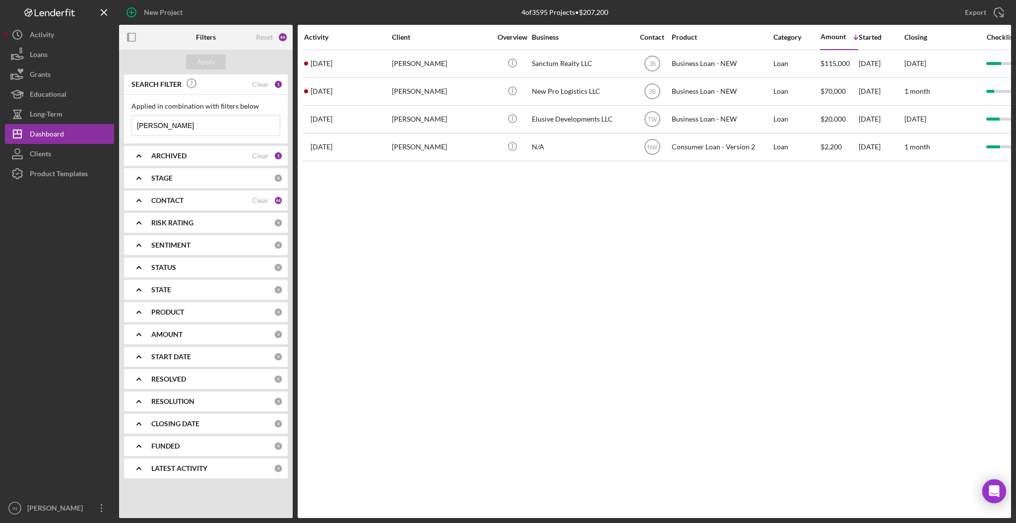
click at [188, 200] on div "CONTACT" at bounding box center [201, 200] width 101 height 8
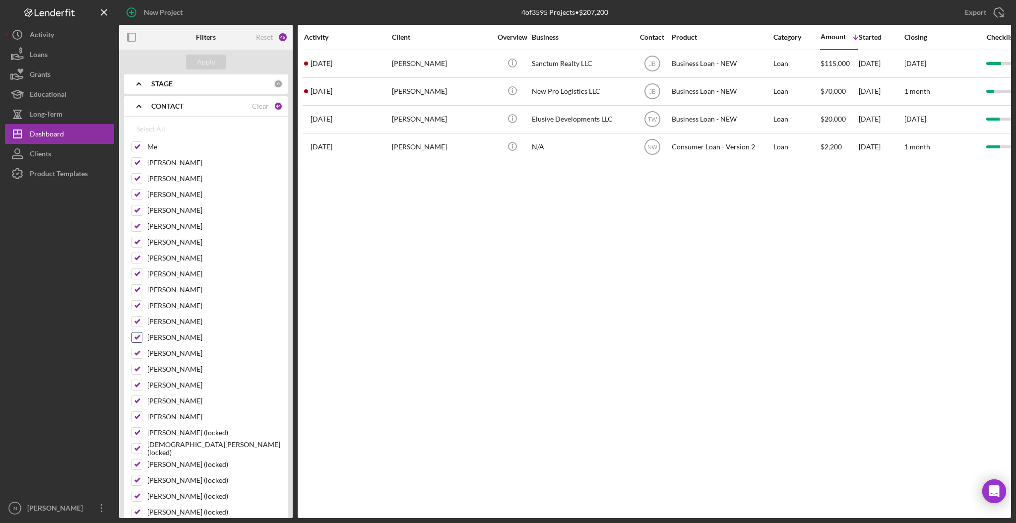
scroll to position [26, 0]
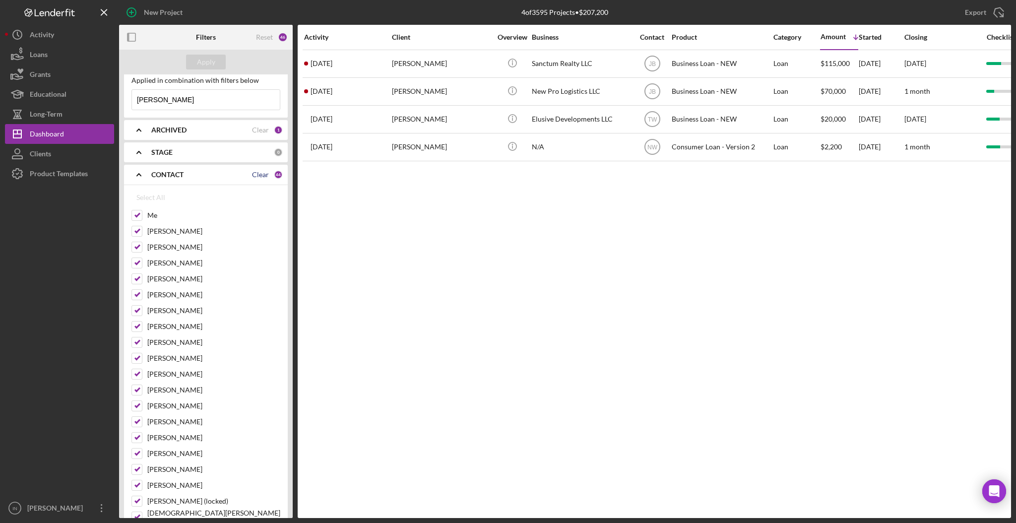
click at [257, 172] on div "Clear" at bounding box center [260, 175] width 17 height 8
checkbox input "false"
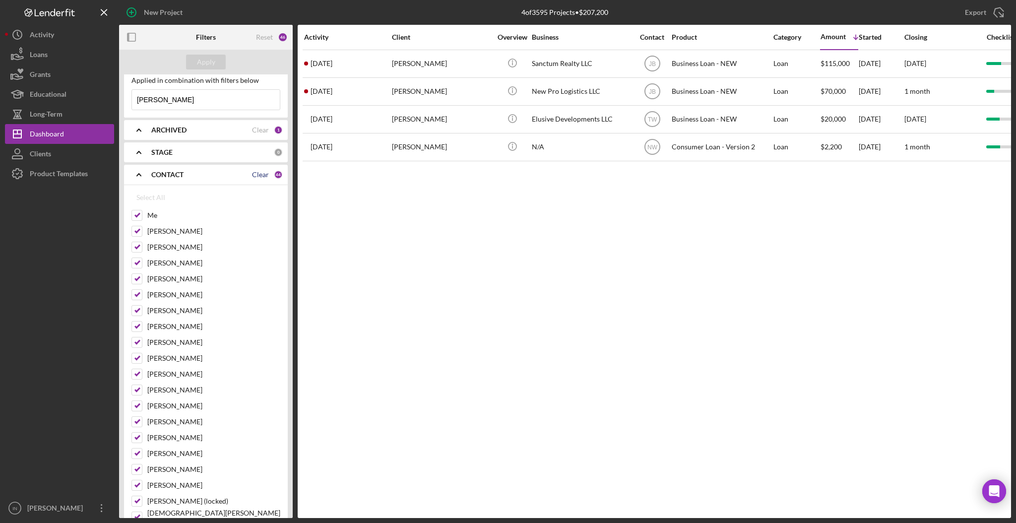
checkbox input "false"
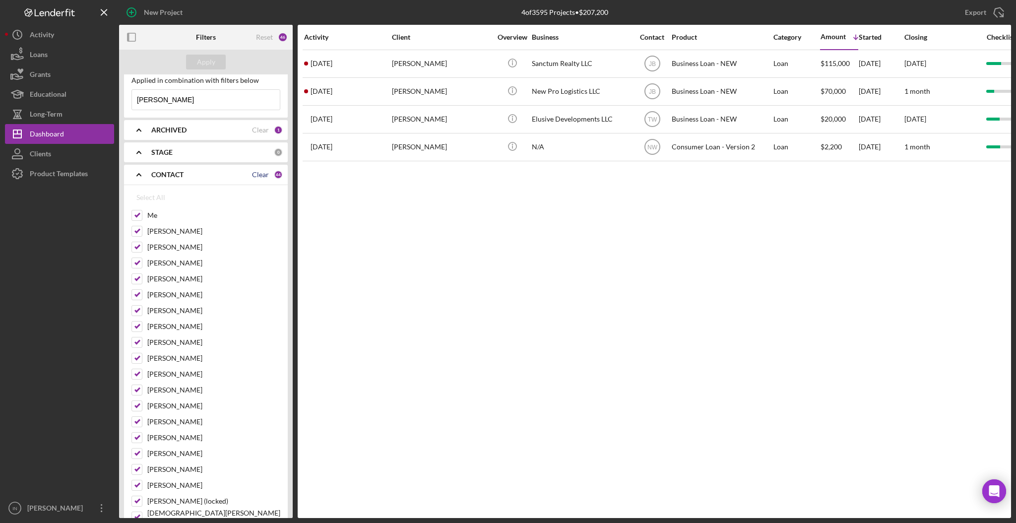
checkbox input "false"
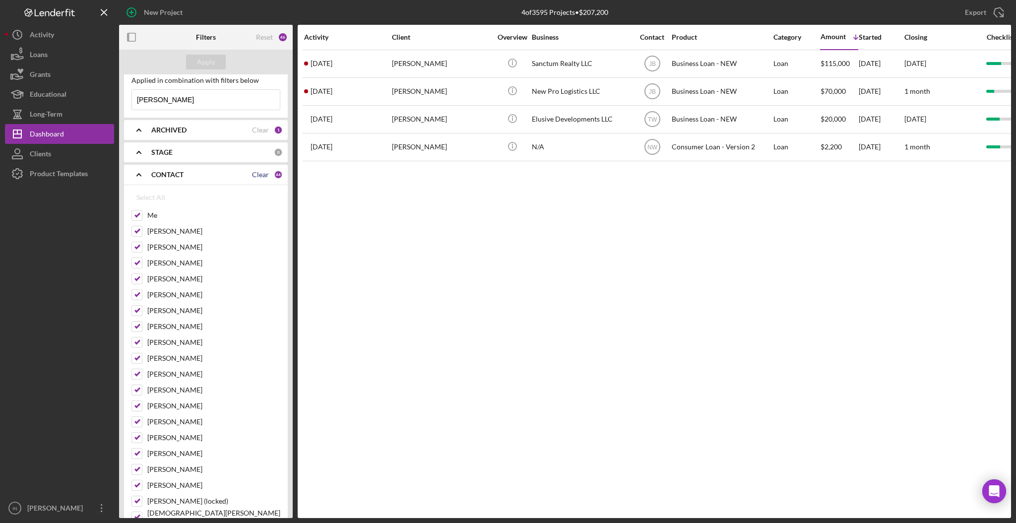
checkbox input "false"
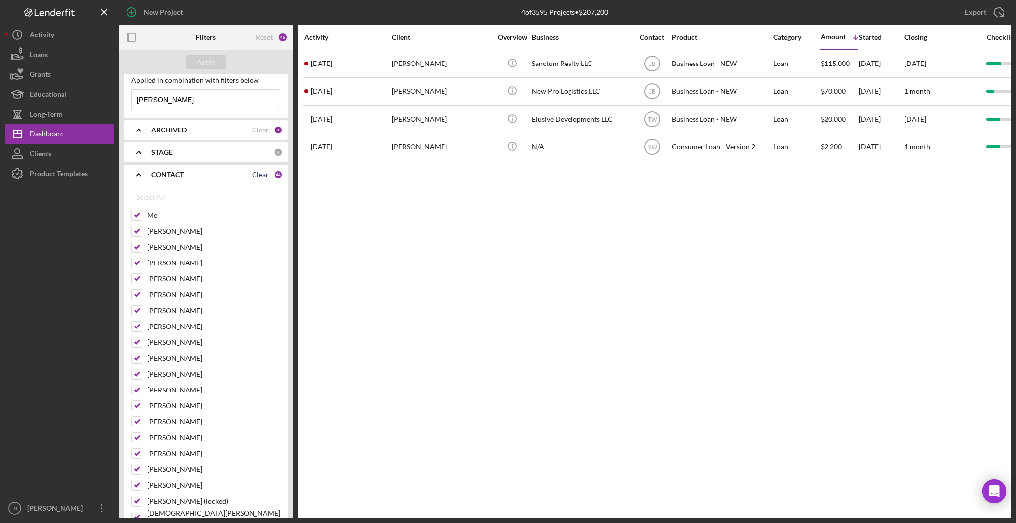
checkbox input "false"
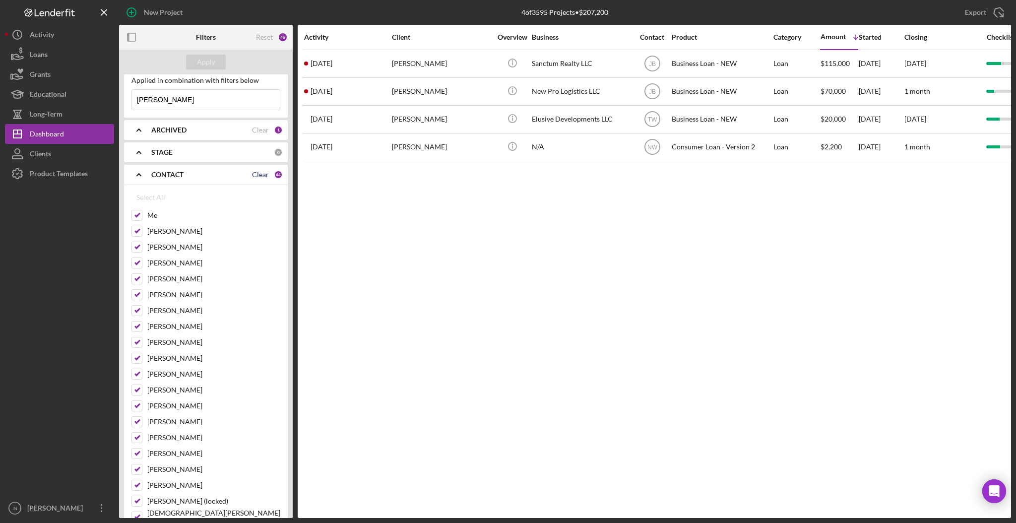
checkbox input "false"
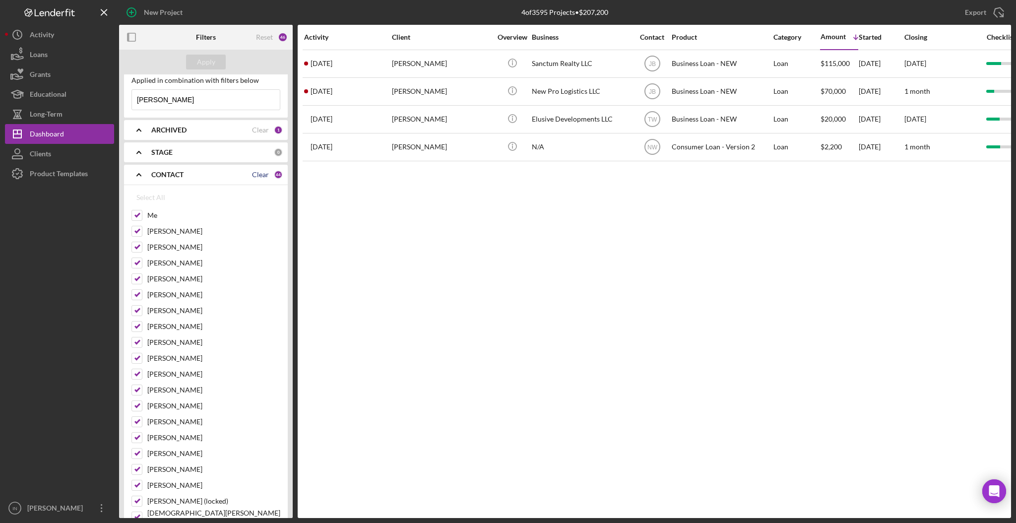
checkbox input "false"
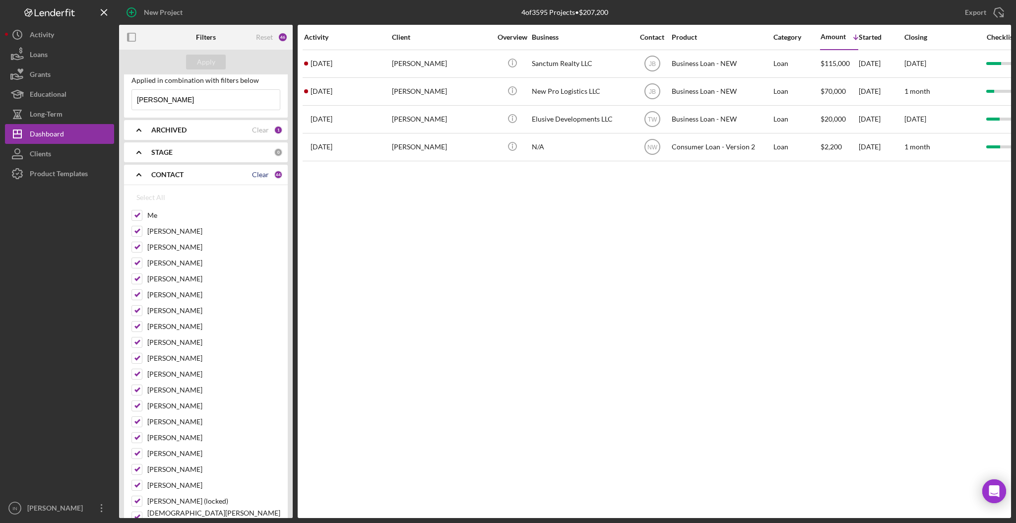
checkbox input "false"
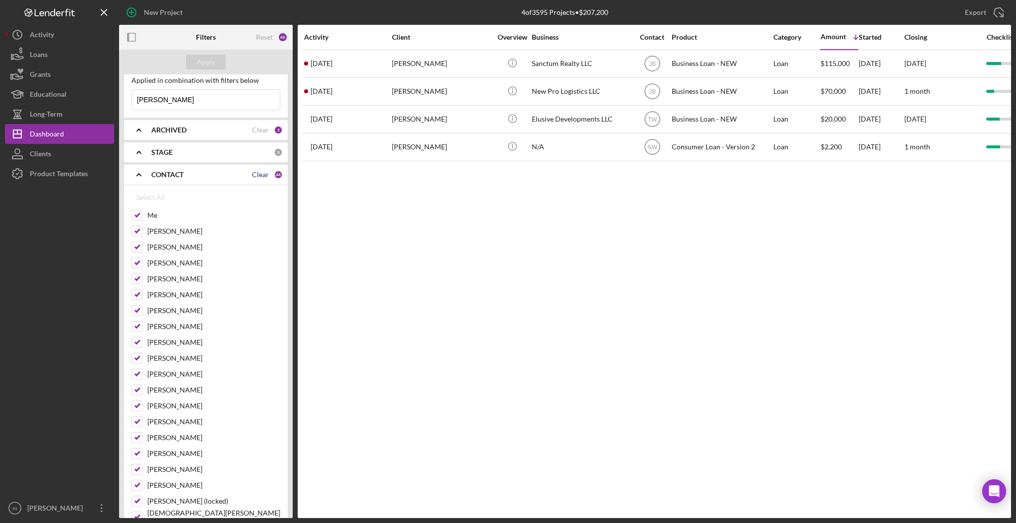
checkbox input "false"
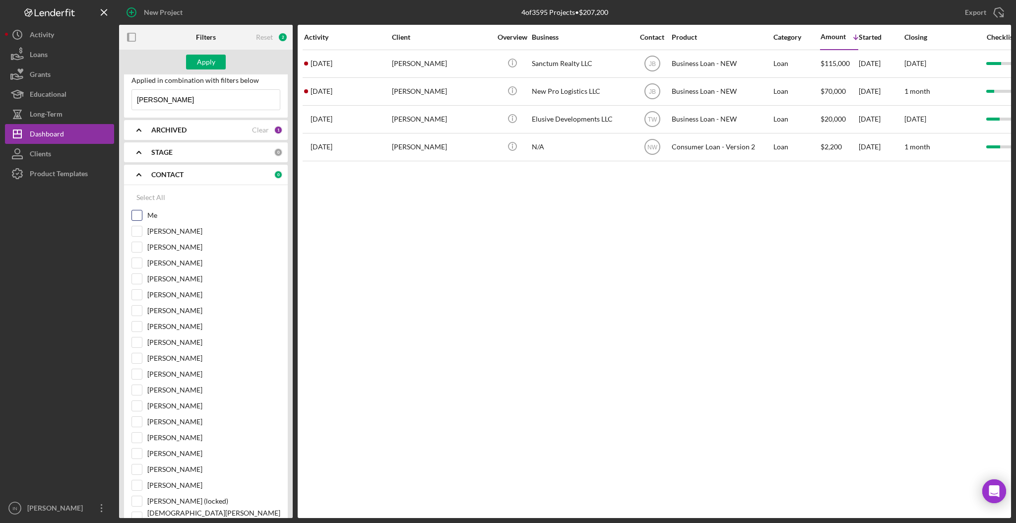
click at [135, 214] on input "Me" at bounding box center [137, 215] width 10 height 10
checkbox input "true"
click at [195, 61] on button "Apply" at bounding box center [206, 62] width 40 height 15
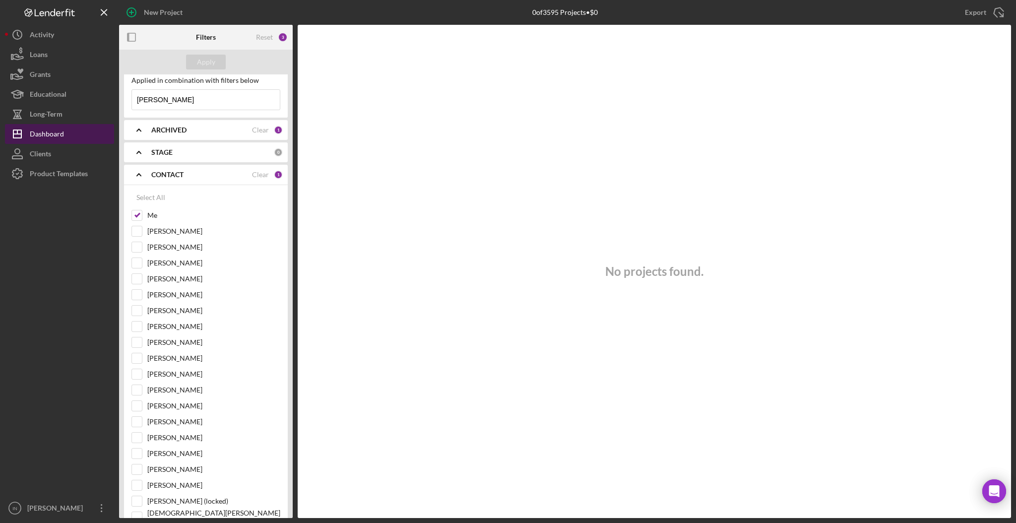
click at [65, 134] on button "Icon/Dashboard Dashboard" at bounding box center [59, 134] width 109 height 20
click at [204, 99] on input "[PERSON_NAME]" at bounding box center [206, 100] width 148 height 20
click at [208, 61] on div "Apply" at bounding box center [206, 62] width 18 height 15
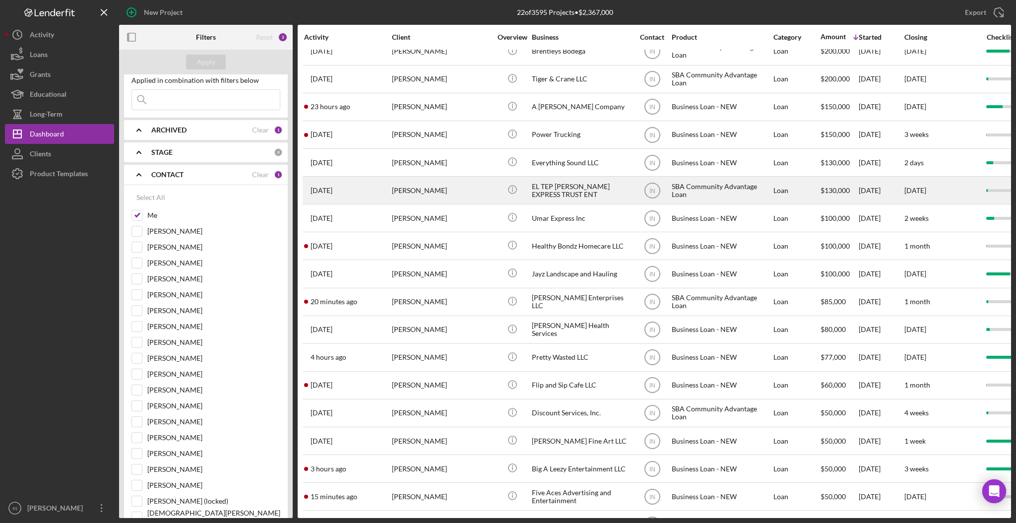
scroll to position [68, 0]
